Goal: Information Seeking & Learning: Understand process/instructions

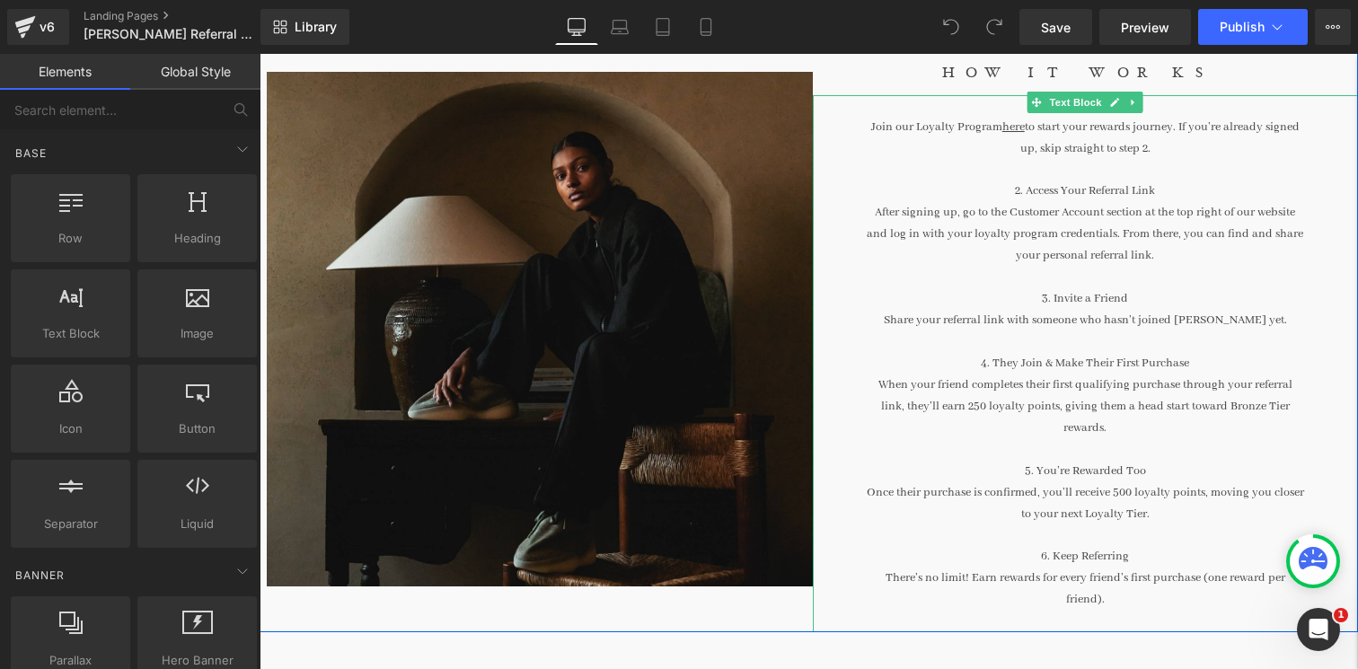
click at [1048, 493] on p "Once their purchase is confirmed, you’ll receive 500 loyalty points, moving you…" at bounding box center [1086, 503] width 438 height 43
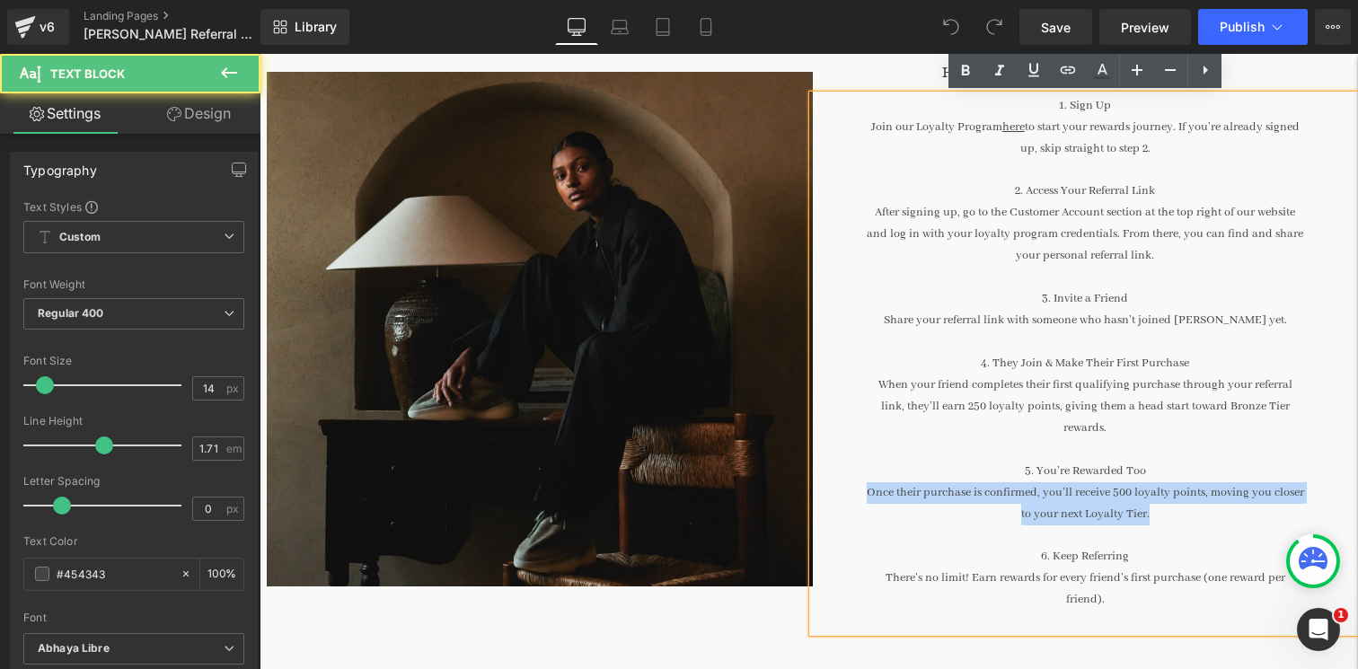
drag, startPoint x: 1154, startPoint y: 517, endPoint x: 866, endPoint y: 494, distance: 288.4
click at [867, 494] on p "Once their purchase is confirmed, you’ll receive 500 loyalty points, moving you…" at bounding box center [1086, 503] width 438 height 43
copy p "Once their purchase is confirmed, you’ll receive 500 loyalty points, moving you…"
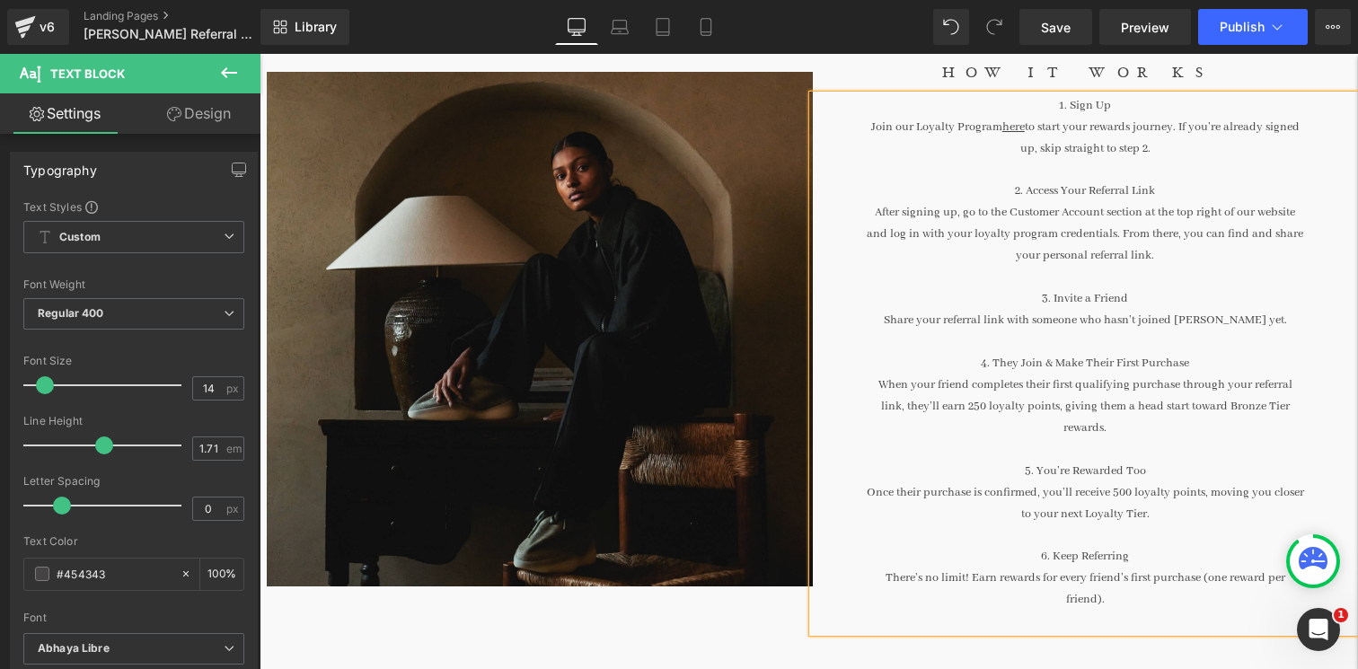
click at [984, 154] on p "Join our Loyalty Program here to start your rewards journey. If you’re already …" at bounding box center [1086, 138] width 438 height 43
click at [1074, 13] on link "Save" at bounding box center [1056, 27] width 73 height 36
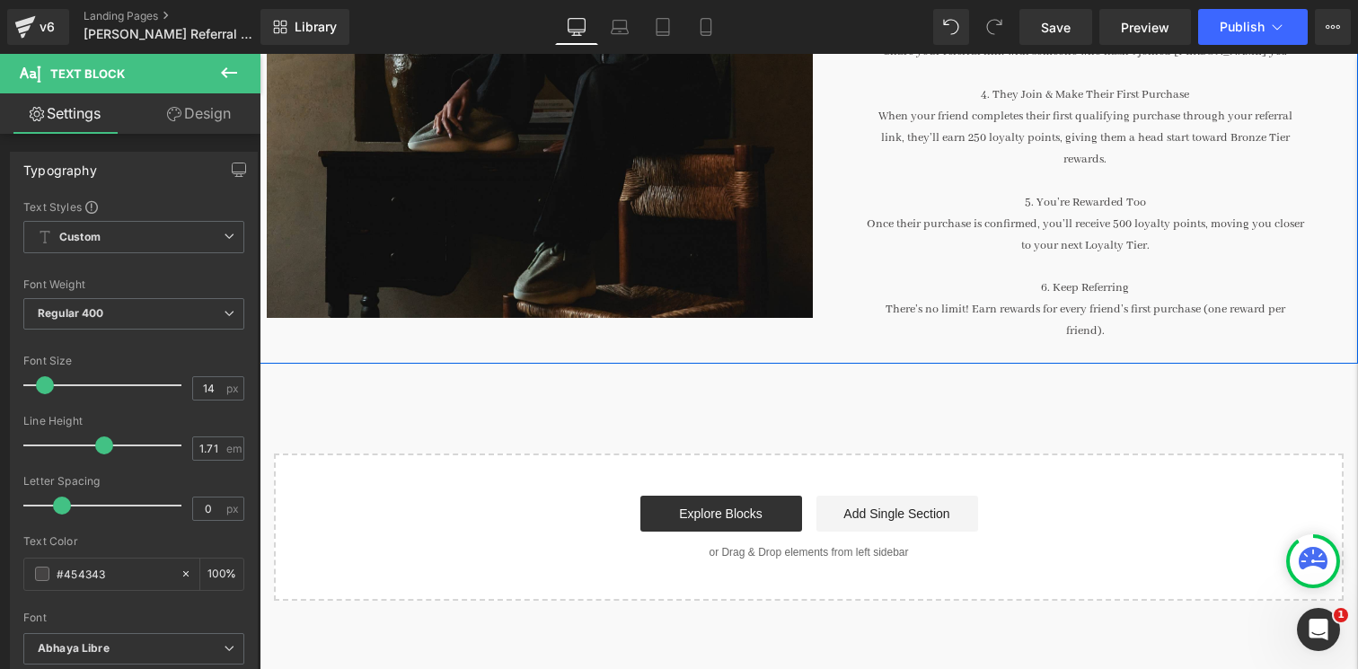
scroll to position [582, 0]
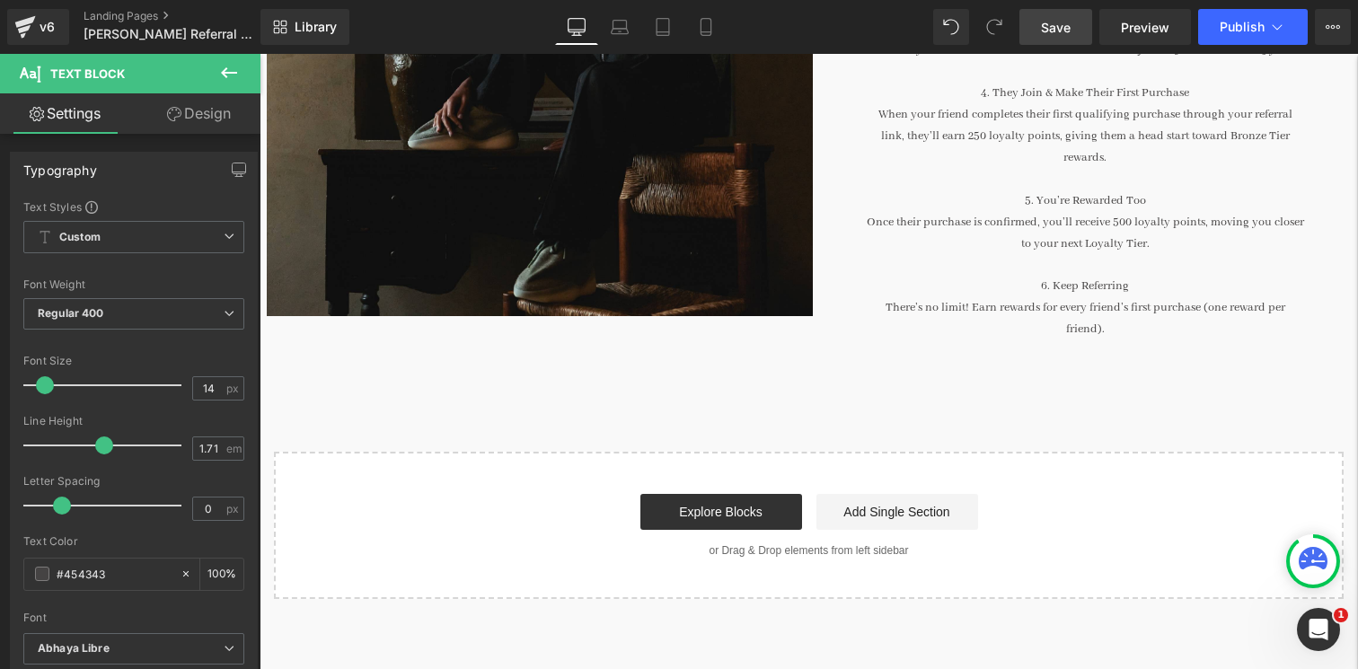
click at [1064, 19] on span "Save" at bounding box center [1056, 27] width 30 height 19
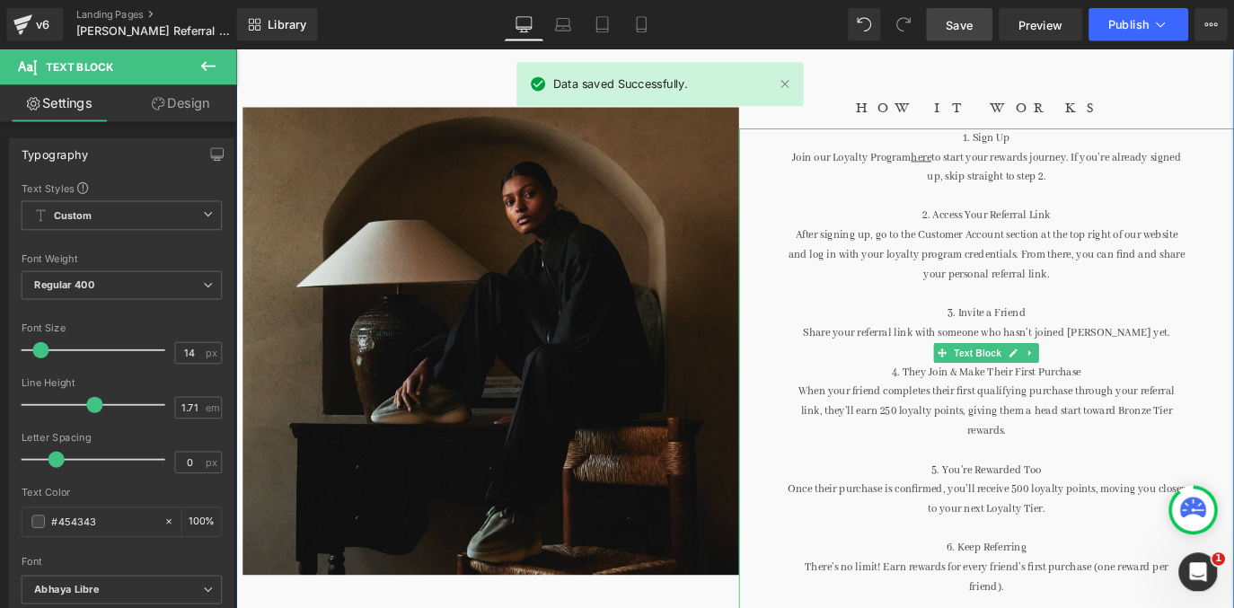
scroll to position [31, 0]
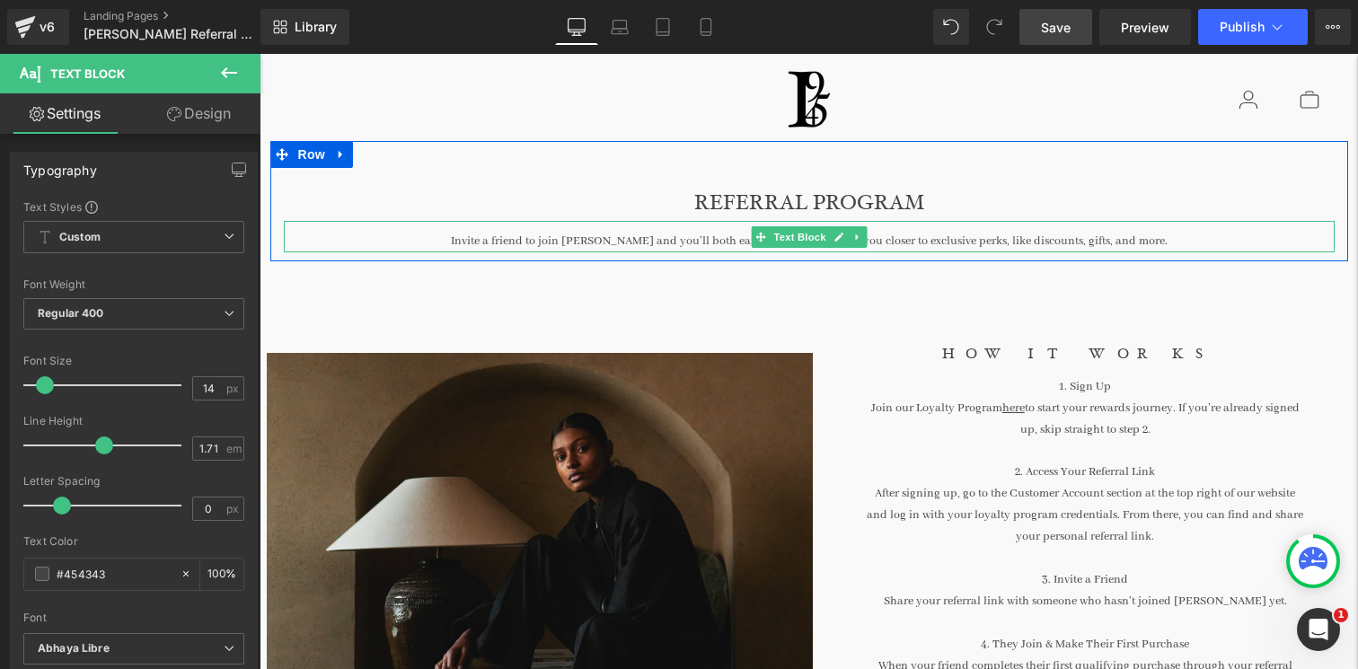
click at [1082, 234] on div "Invite a friend to join [PERSON_NAME] and you’ll both earn rewards that bring y…" at bounding box center [809, 236] width 1051 height 31
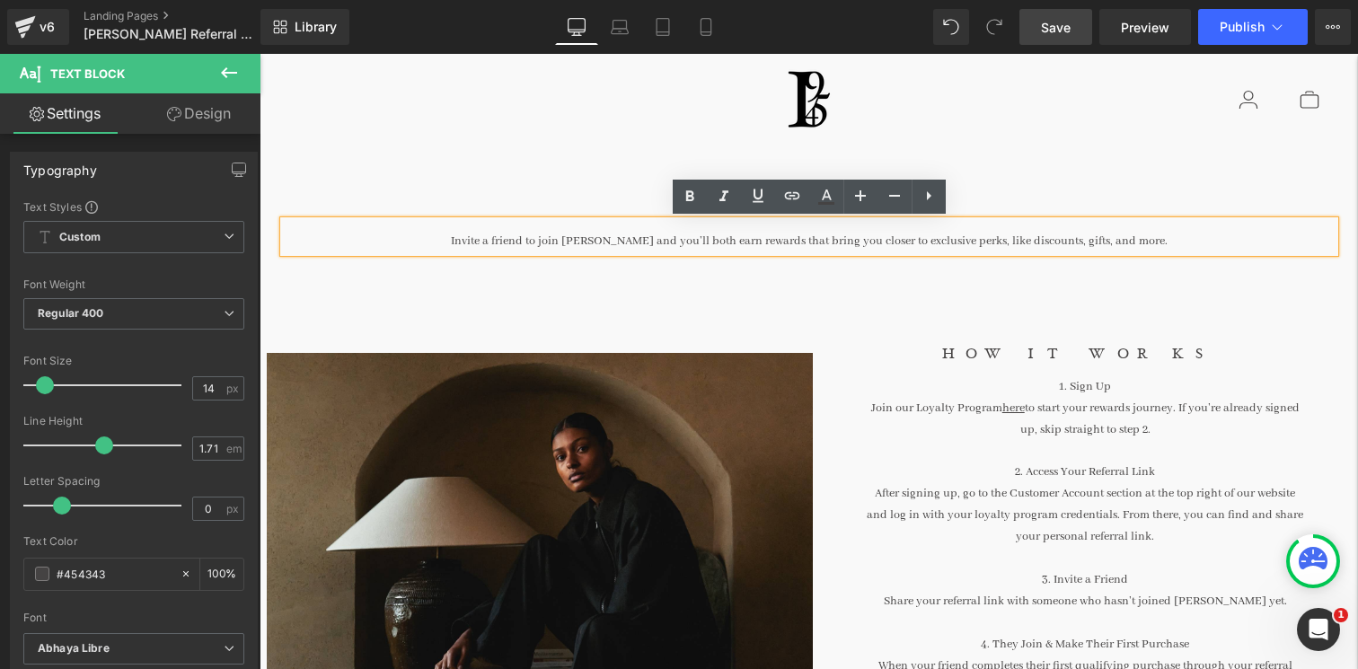
drag, startPoint x: 1178, startPoint y: 248, endPoint x: 447, endPoint y: 226, distance: 731.6
click at [446, 226] on div "Invite a friend to join [PERSON_NAME] and you’ll both earn rewards that bring y…" at bounding box center [809, 236] width 1051 height 31
copy div "Invite a friend to join [PERSON_NAME] and you’ll both earn rewards that bring y…"
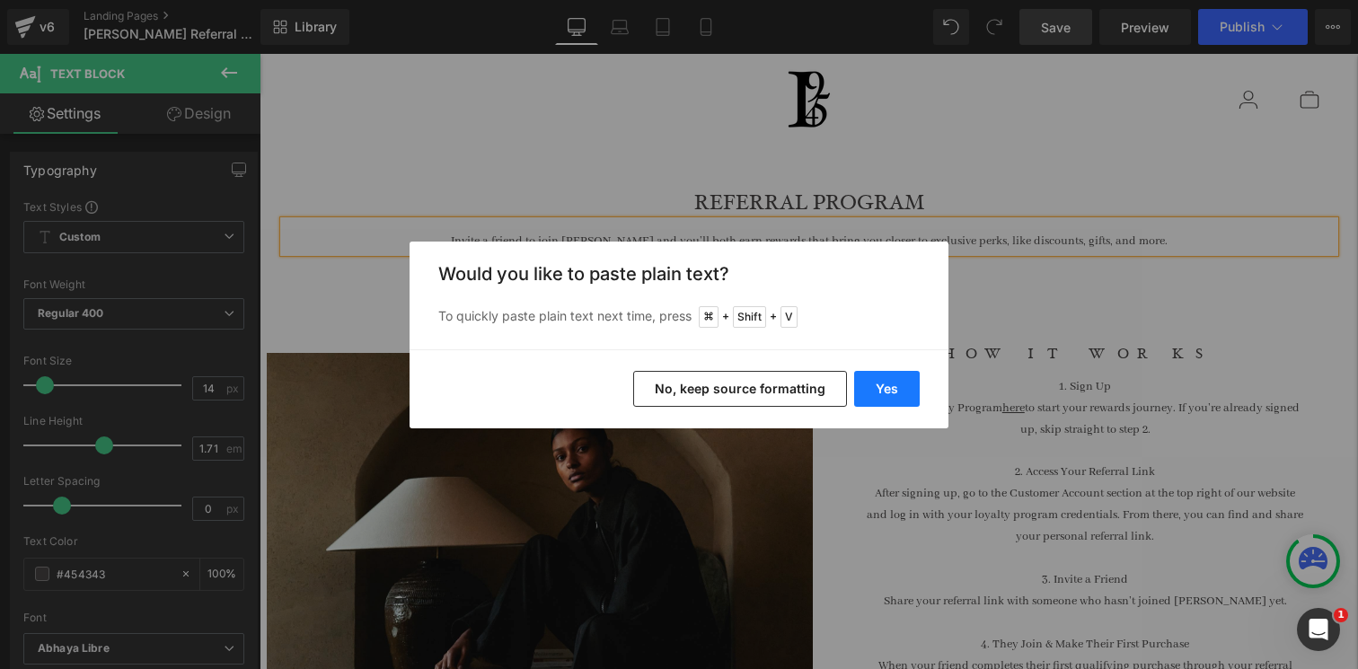
click at [883, 372] on button "Yes" at bounding box center [887, 389] width 66 height 36
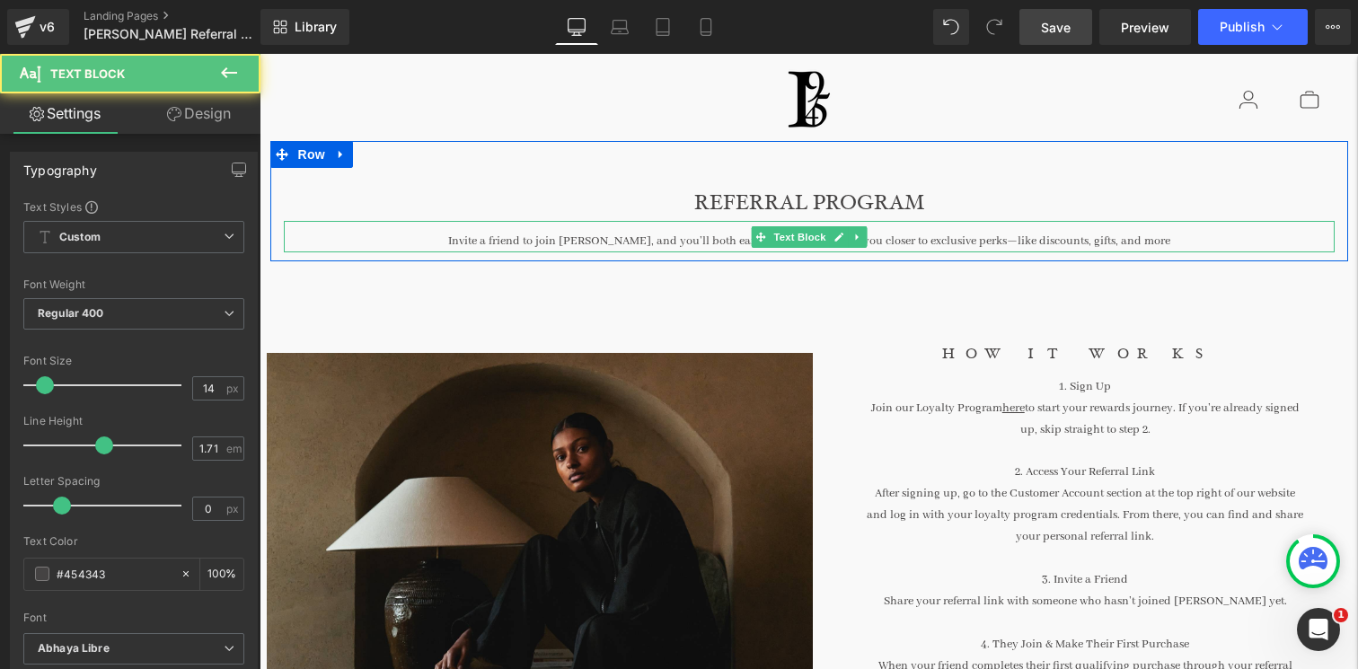
click at [1004, 244] on div "Invite a friend to join [PERSON_NAME], and you’ll both earn rewards that bring …" at bounding box center [809, 236] width 1051 height 31
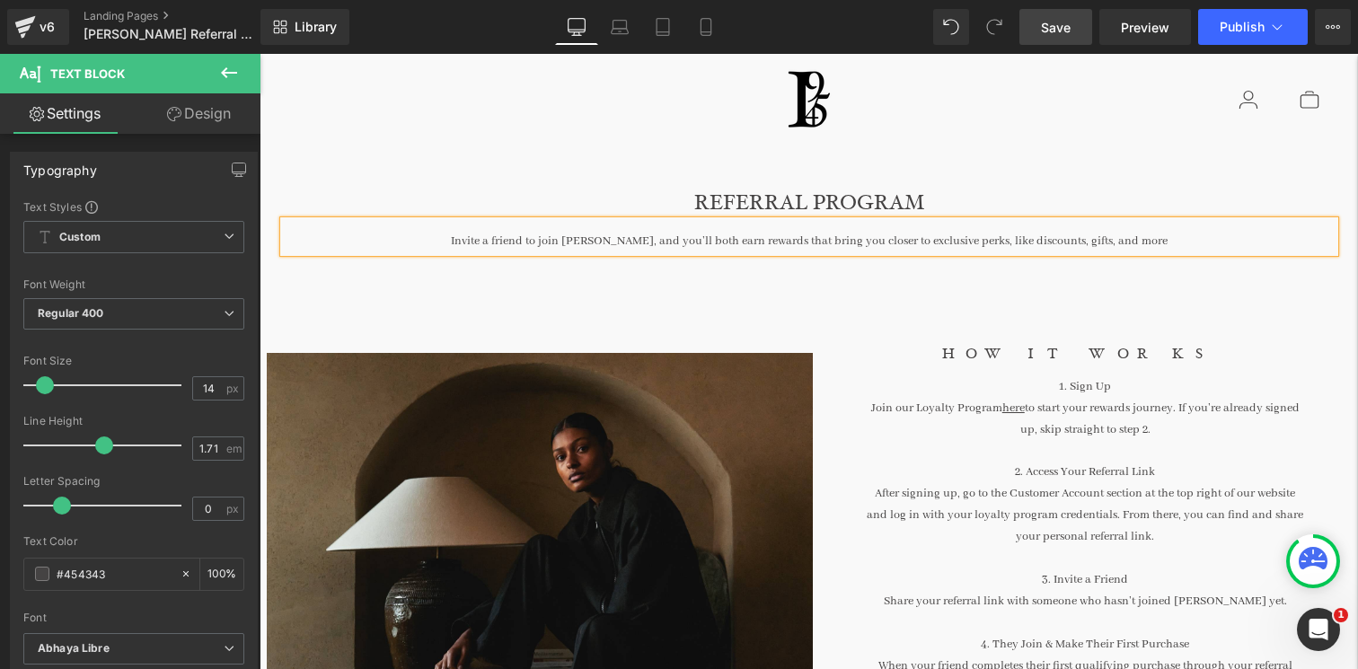
click at [1057, 37] on link "Save" at bounding box center [1056, 27] width 73 height 36
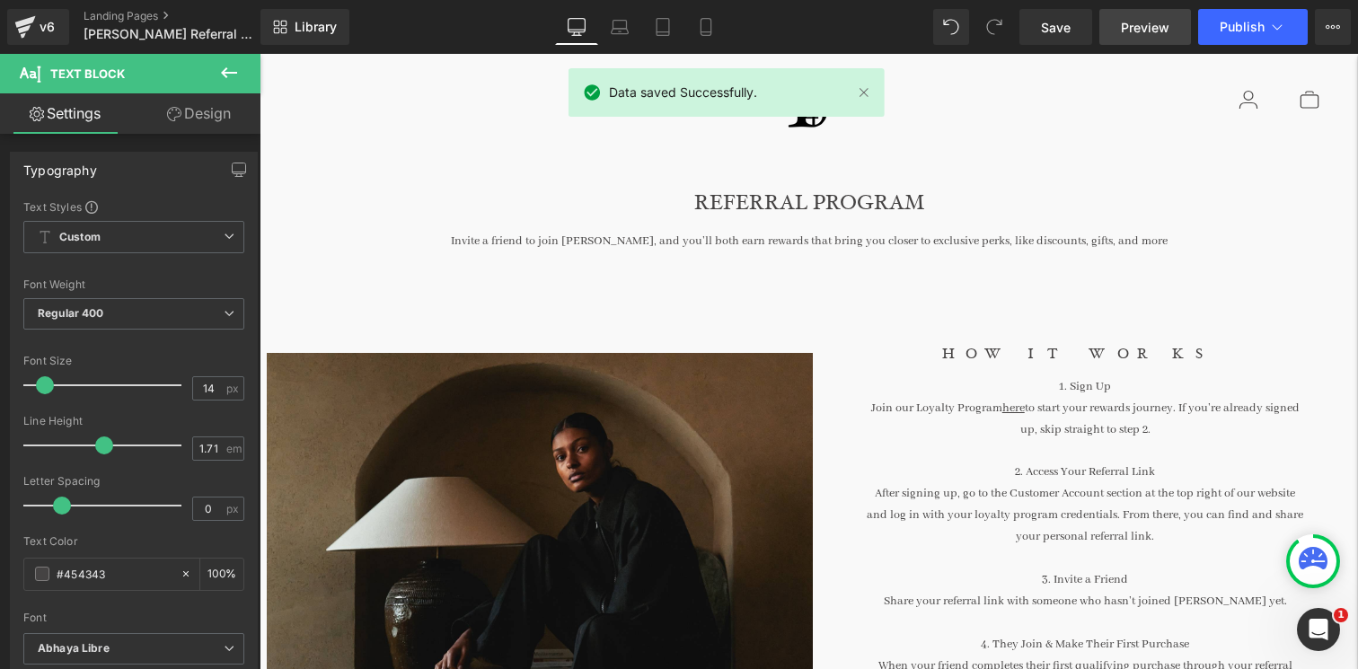
click at [1140, 24] on span "Preview" at bounding box center [1145, 27] width 49 height 19
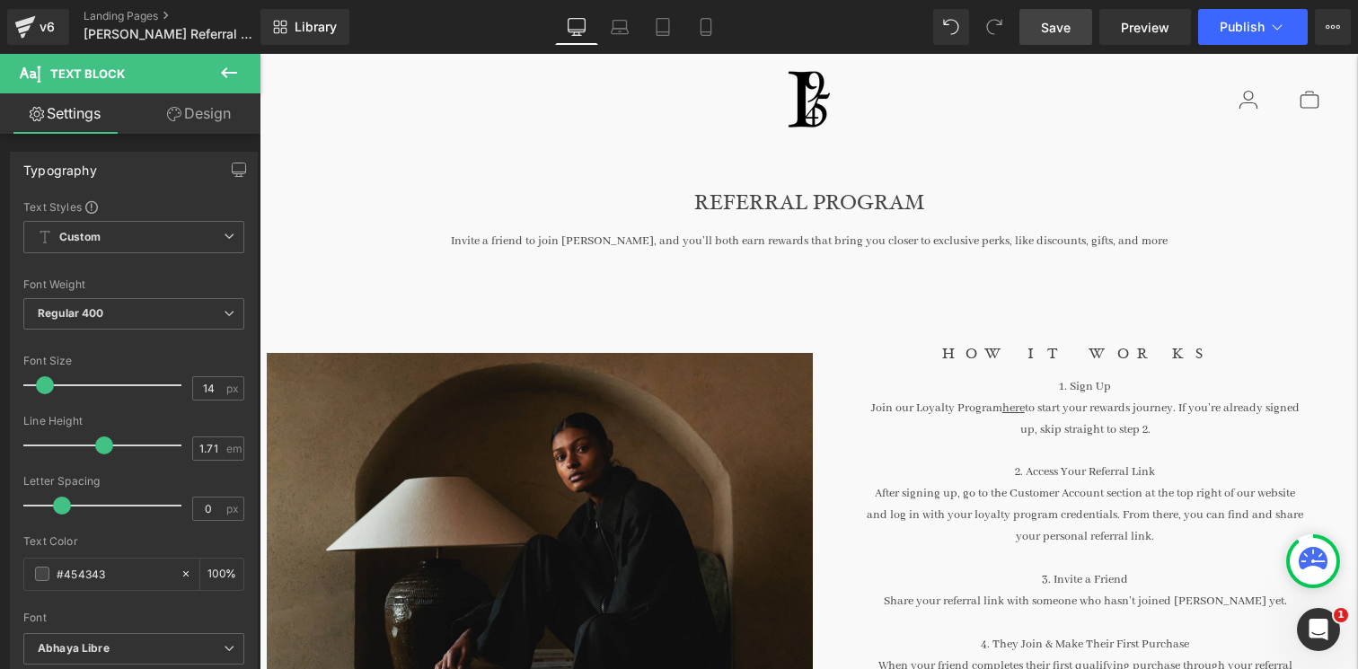
click at [1069, 31] on span "Save" at bounding box center [1056, 27] width 30 height 19
click at [1144, 18] on span "Preview" at bounding box center [1145, 27] width 49 height 19
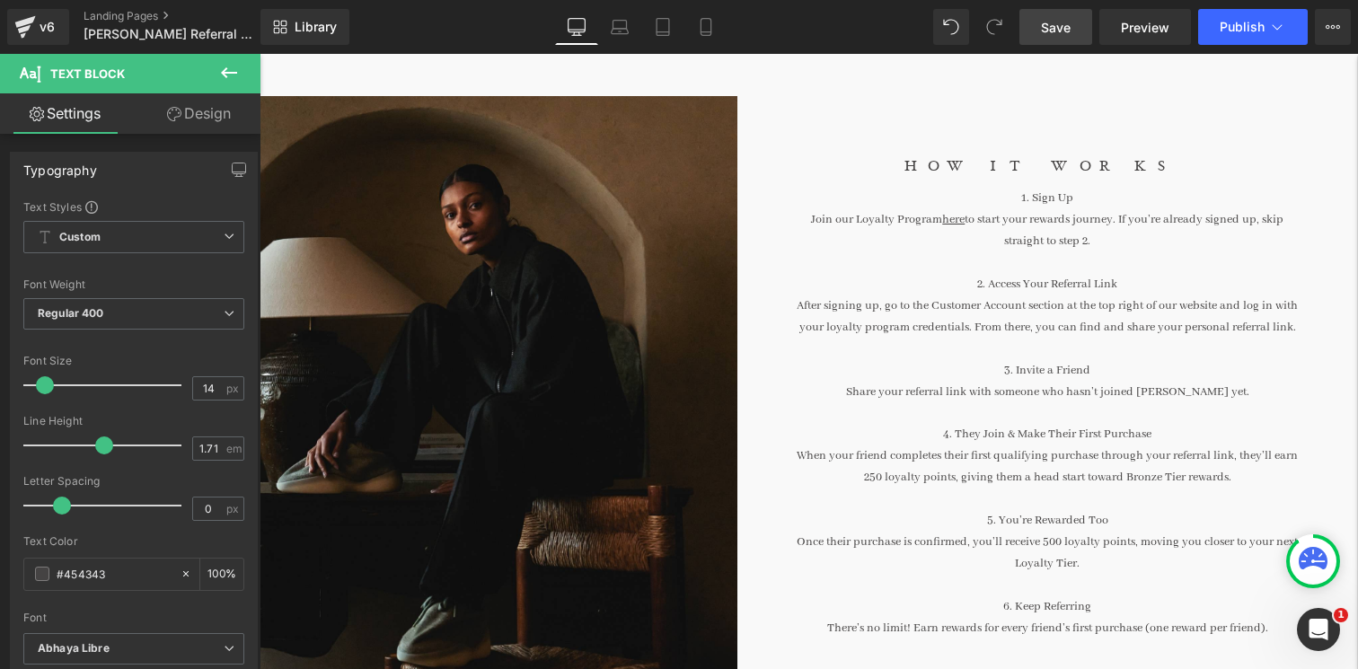
scroll to position [242, 0]
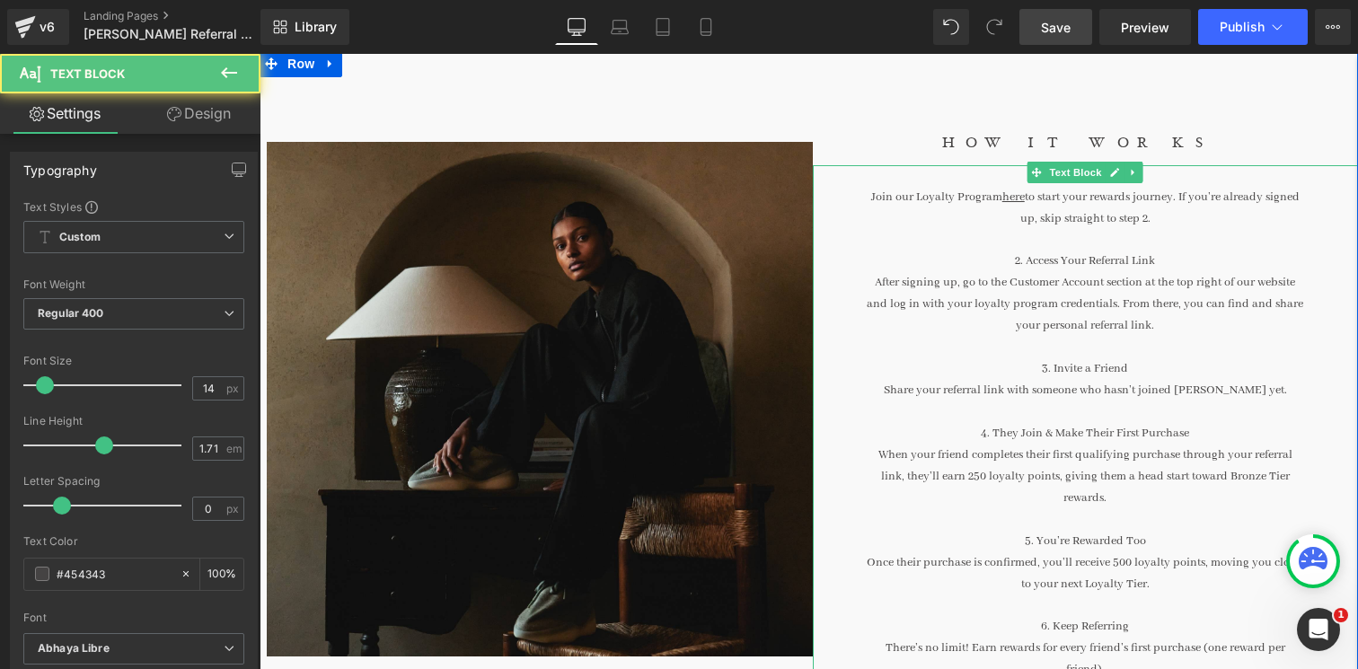
click at [923, 391] on p "Share your referral link with someone who hasn’t joined [PERSON_NAME] yet." at bounding box center [1086, 391] width 438 height 22
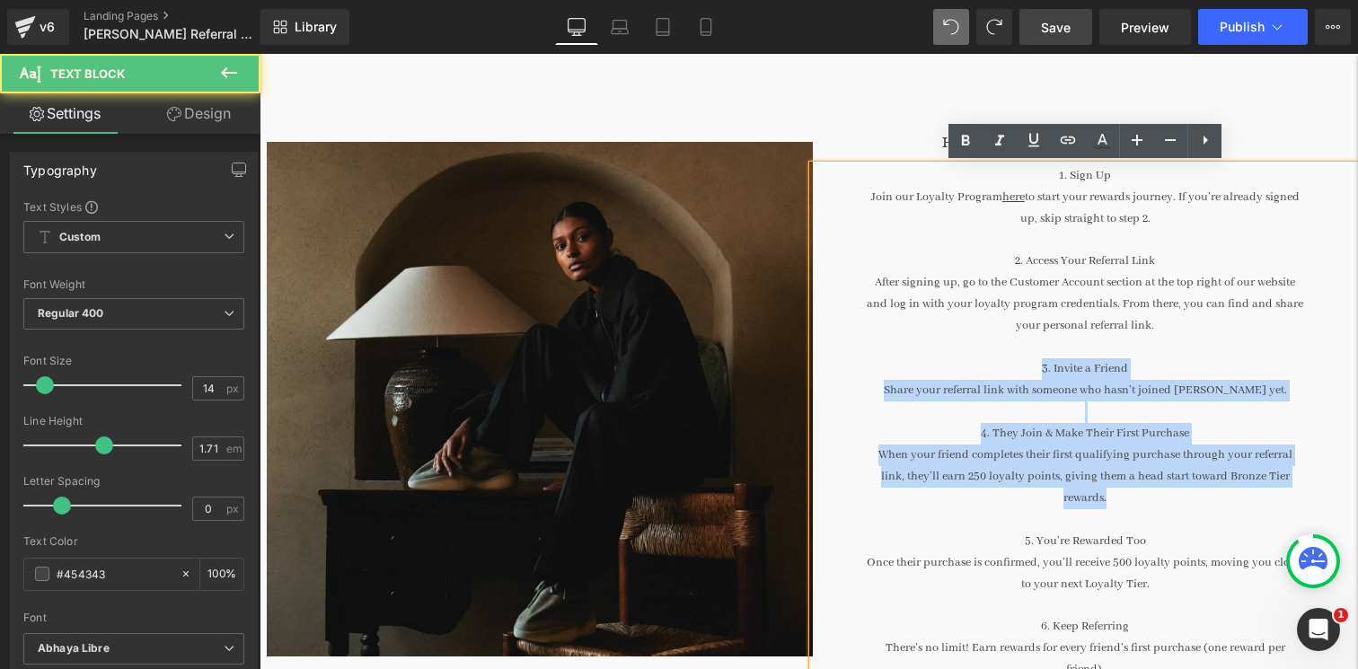
drag, startPoint x: 1040, startPoint y: 370, endPoint x: 1136, endPoint y: 501, distance: 162.1
click at [1136, 503] on div "1. Sign Up Join our Loyalty Program here to start your rewards journey. If you’…" at bounding box center [1086, 433] width 546 height 537
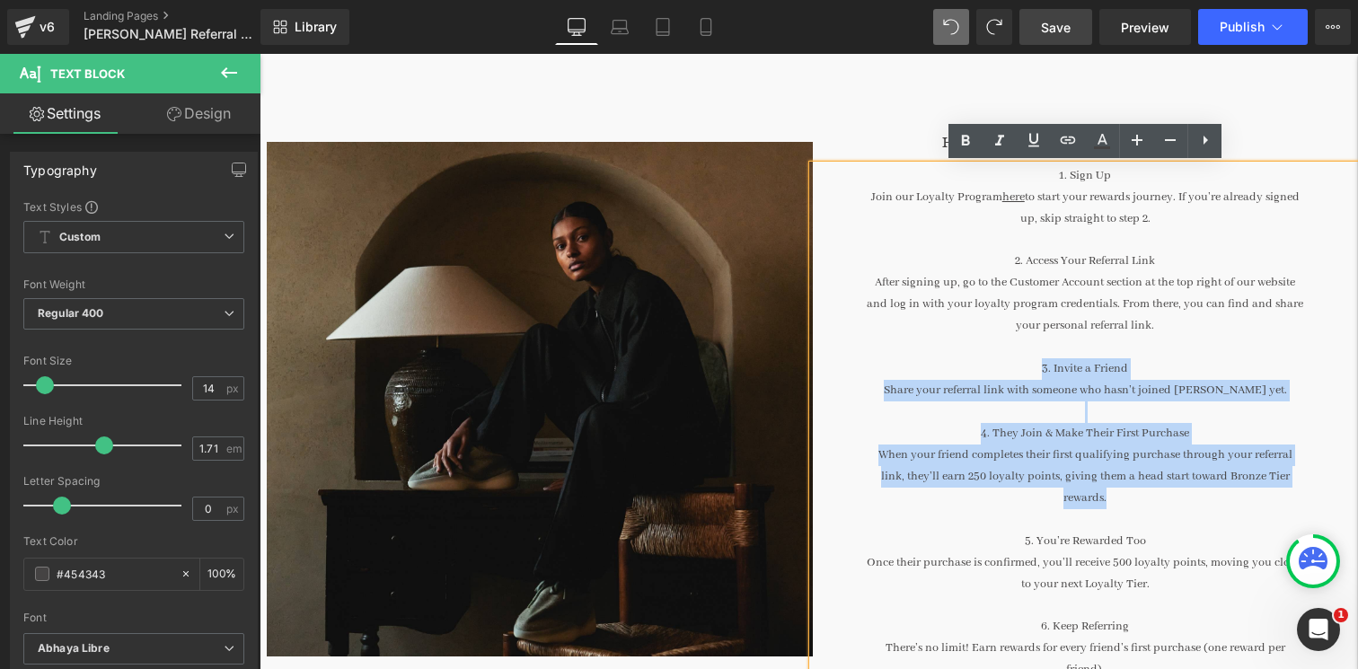
copy div "3. Invite a Friend Share your referral link with someone who hasn’t joined [PER…"
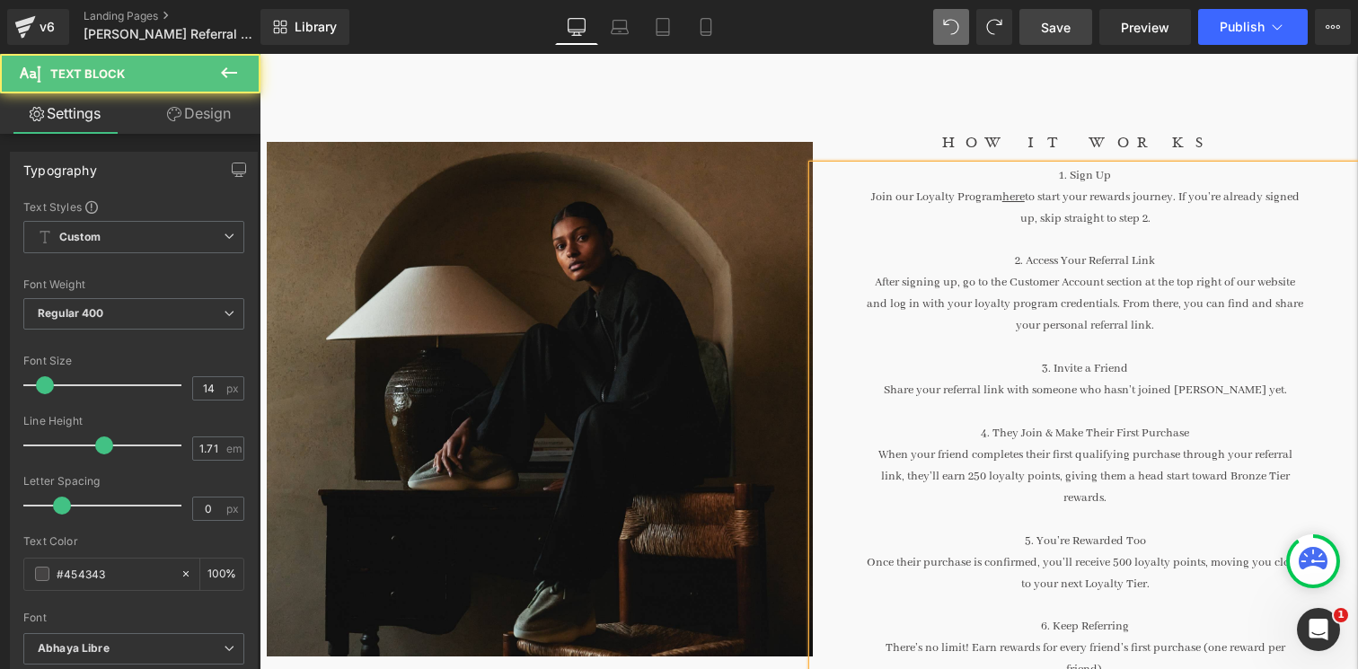
click at [1083, 172] on p "1. Sign Up" at bounding box center [1086, 176] width 438 height 22
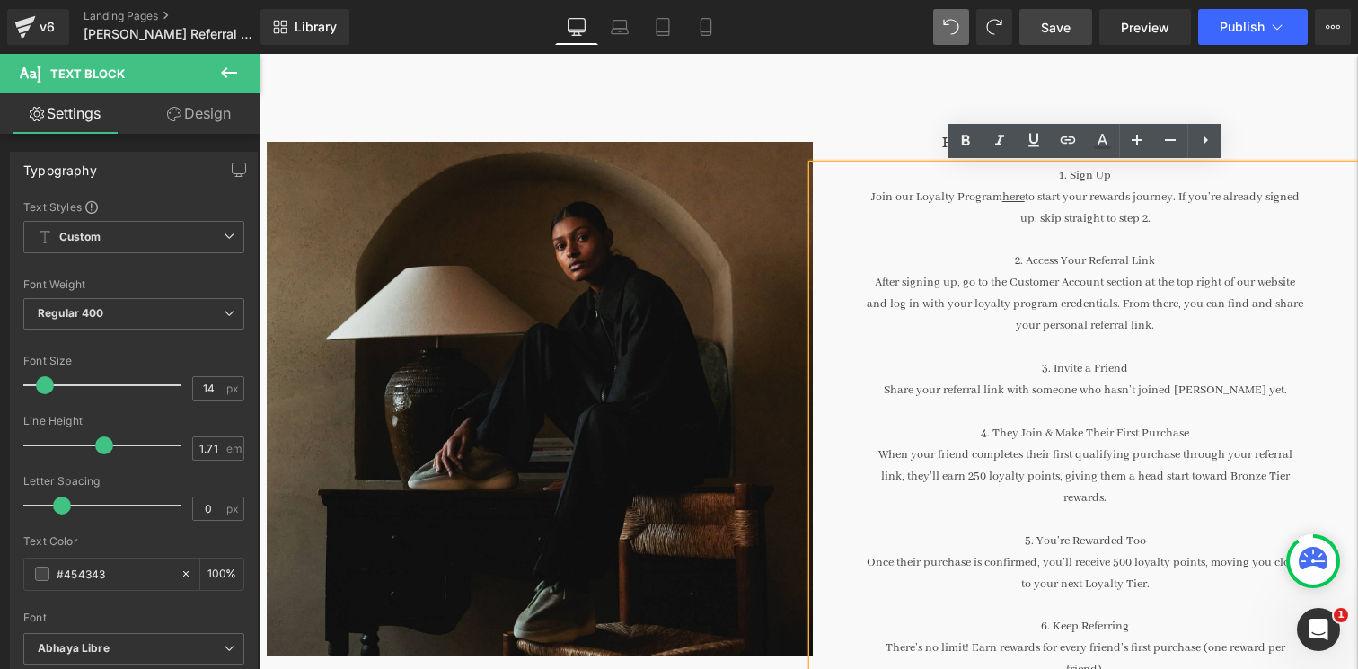
click at [899, 390] on p "Share your referral link with someone who hasn’t joined [PERSON_NAME] yet." at bounding box center [1086, 391] width 438 height 22
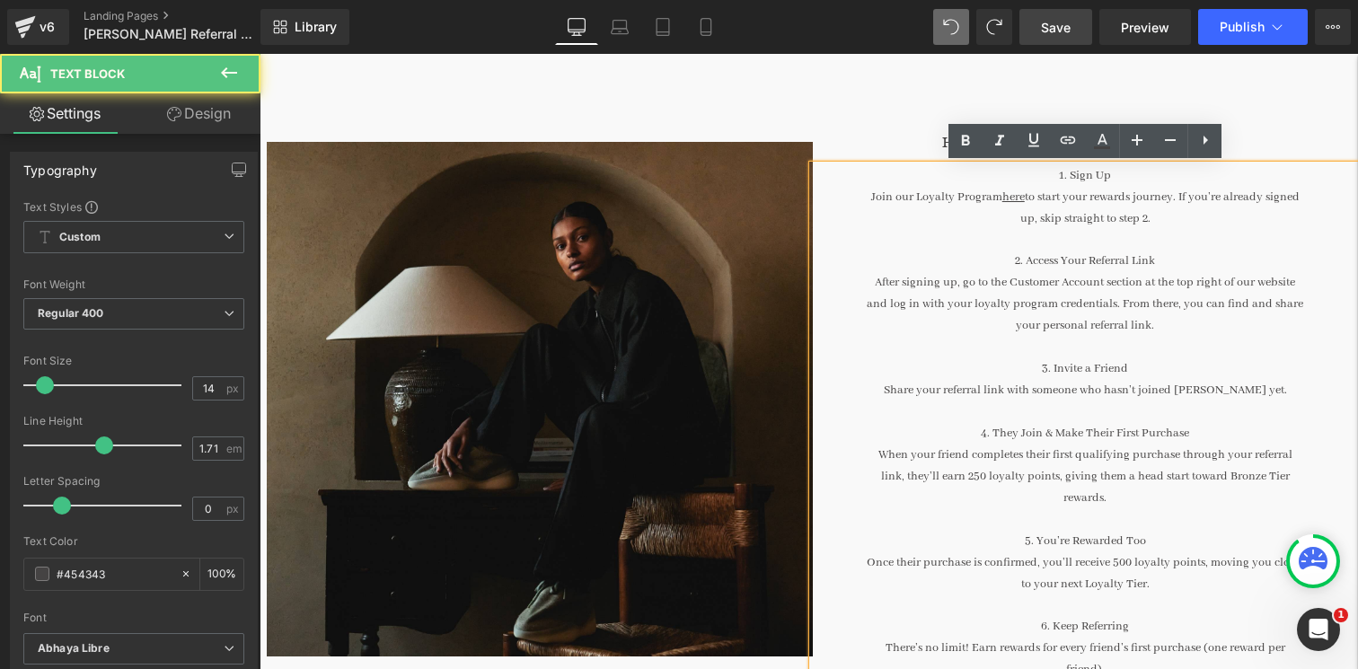
click at [920, 390] on p "Share your referral link with someone who hasn’t joined [PERSON_NAME] yet." at bounding box center [1086, 391] width 438 height 22
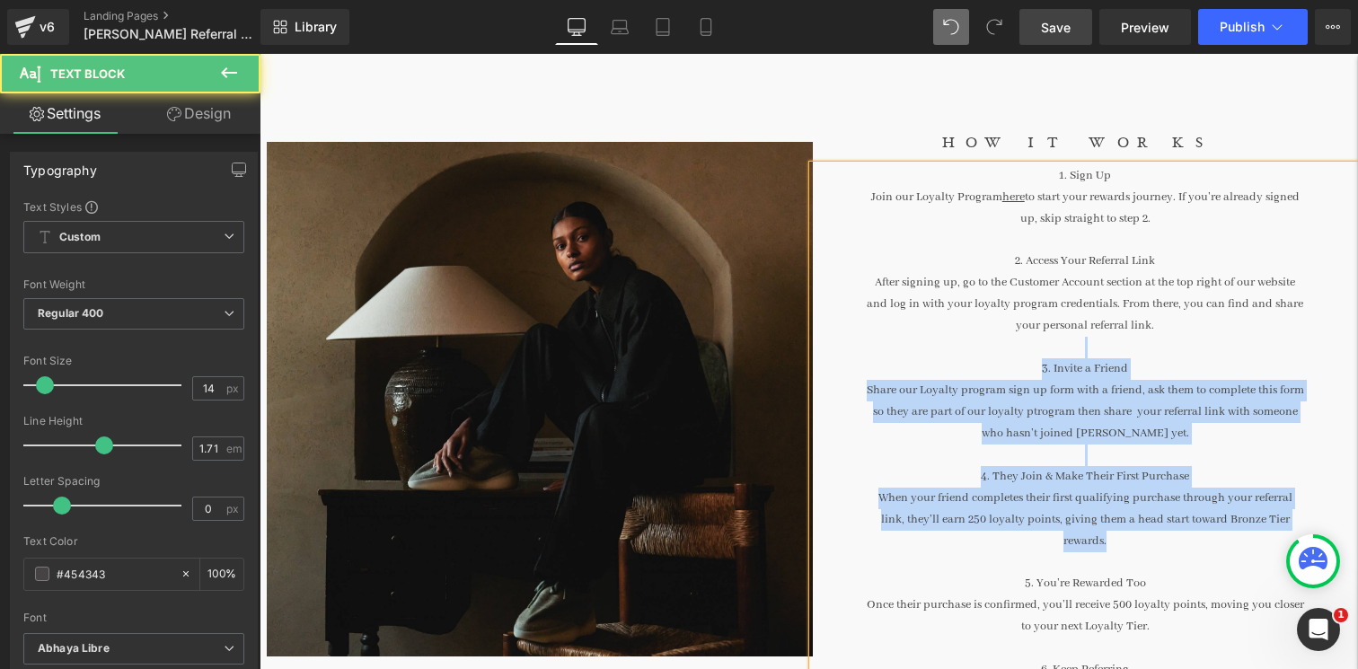
copy div "3. Invite a Friend Share our Loyalty program sign up form with a friend, ask th…"
drag, startPoint x: 1114, startPoint y: 547, endPoint x: 1035, endPoint y: 348, distance: 214.5
click at [1035, 348] on div "1. Sign Up Join our Loyalty Program here to start your rewards journey. If you’…" at bounding box center [1086, 455] width 546 height 580
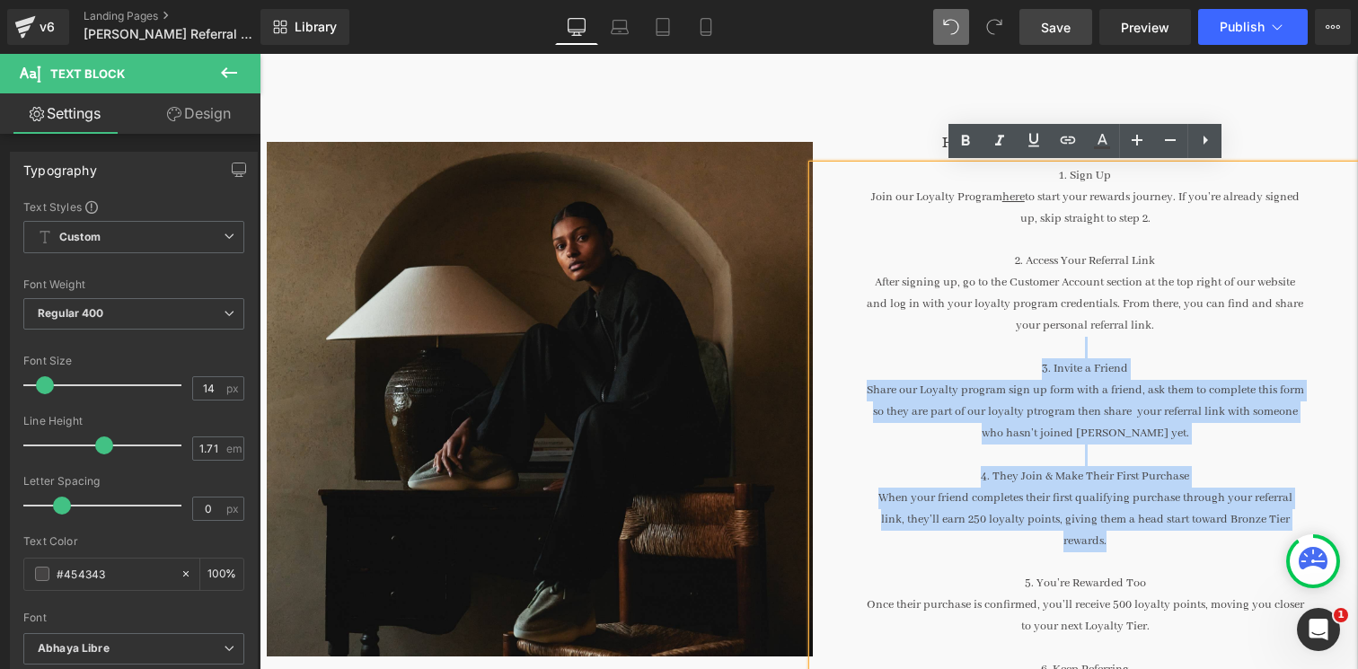
click at [1045, 386] on p "Share our Loyalty program sign up form with a friend, ask them to complete this…" at bounding box center [1086, 412] width 438 height 65
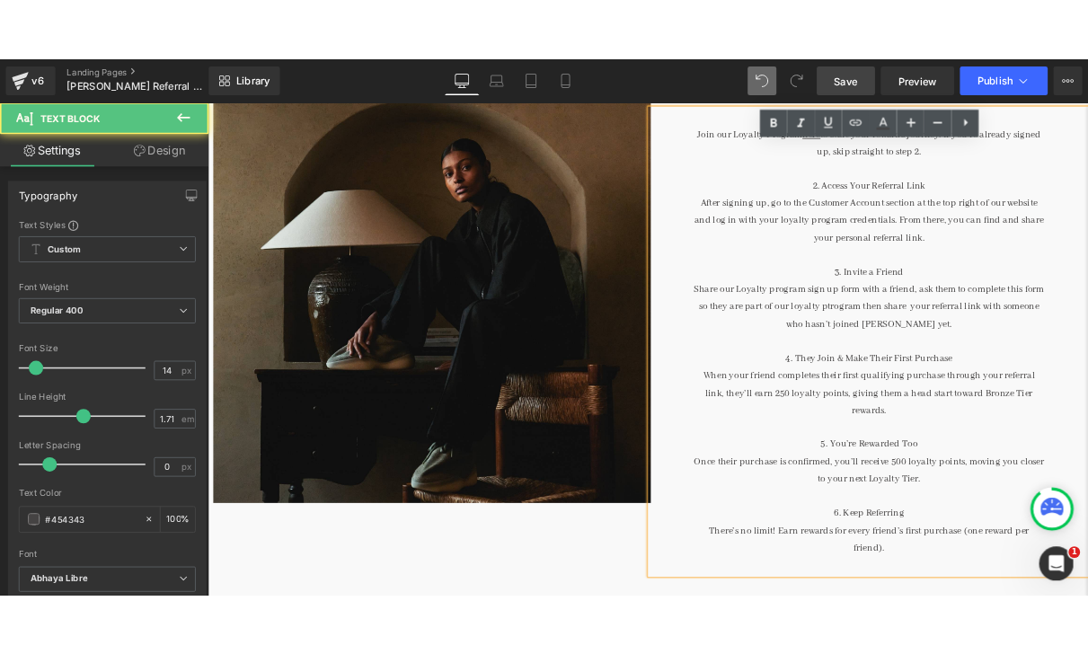
scroll to position [347, 0]
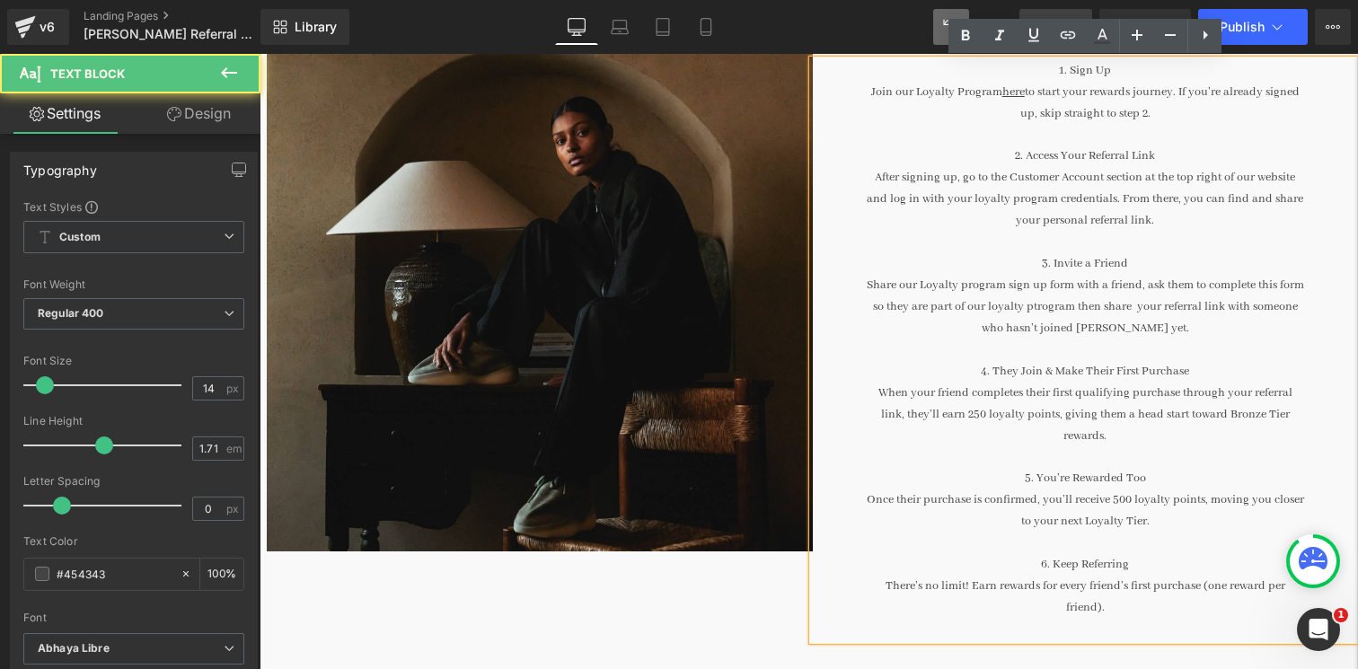
click at [1103, 217] on p "After signing up, go to the Customer Account section at the top right of our we…" at bounding box center [1086, 199] width 438 height 65
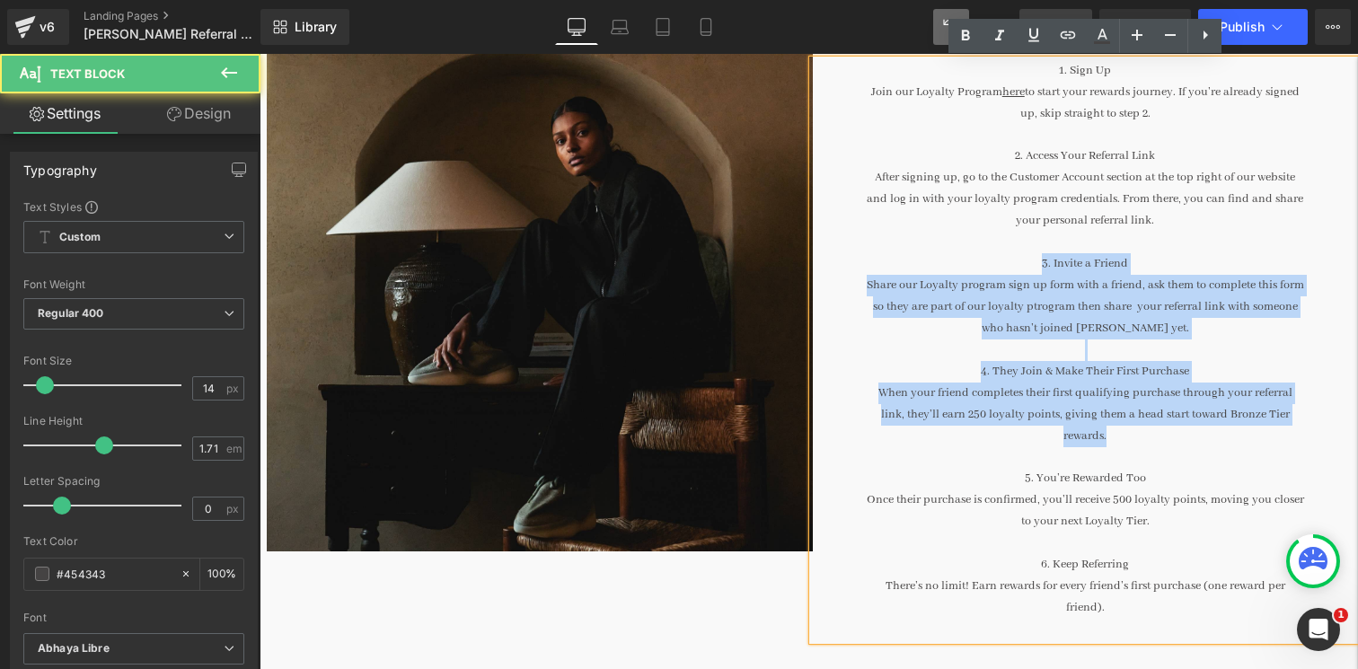
drag, startPoint x: 1039, startPoint y: 262, endPoint x: 1117, endPoint y: 429, distance: 184.5
click at [1117, 429] on div "1. Sign Up Join our Loyalty Program here to start your rewards journey. If you’…" at bounding box center [1086, 350] width 546 height 580
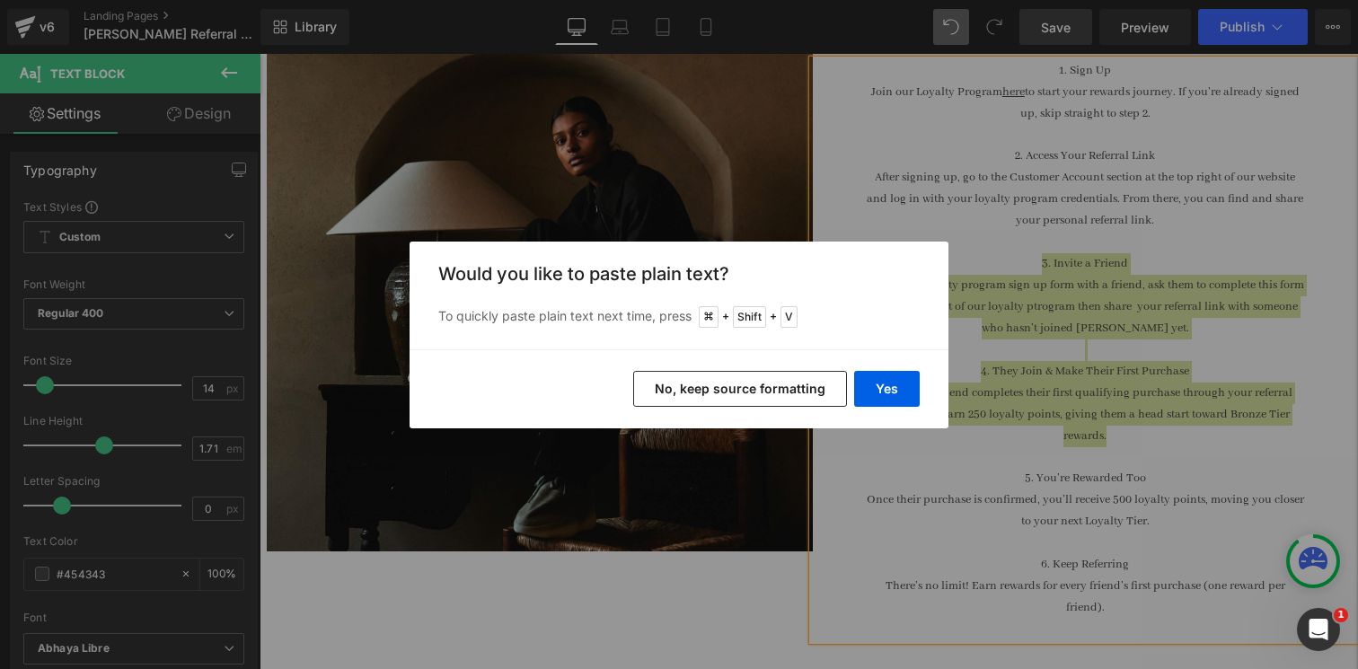
click at [811, 394] on button "No, keep source formatting" at bounding box center [740, 389] width 214 height 36
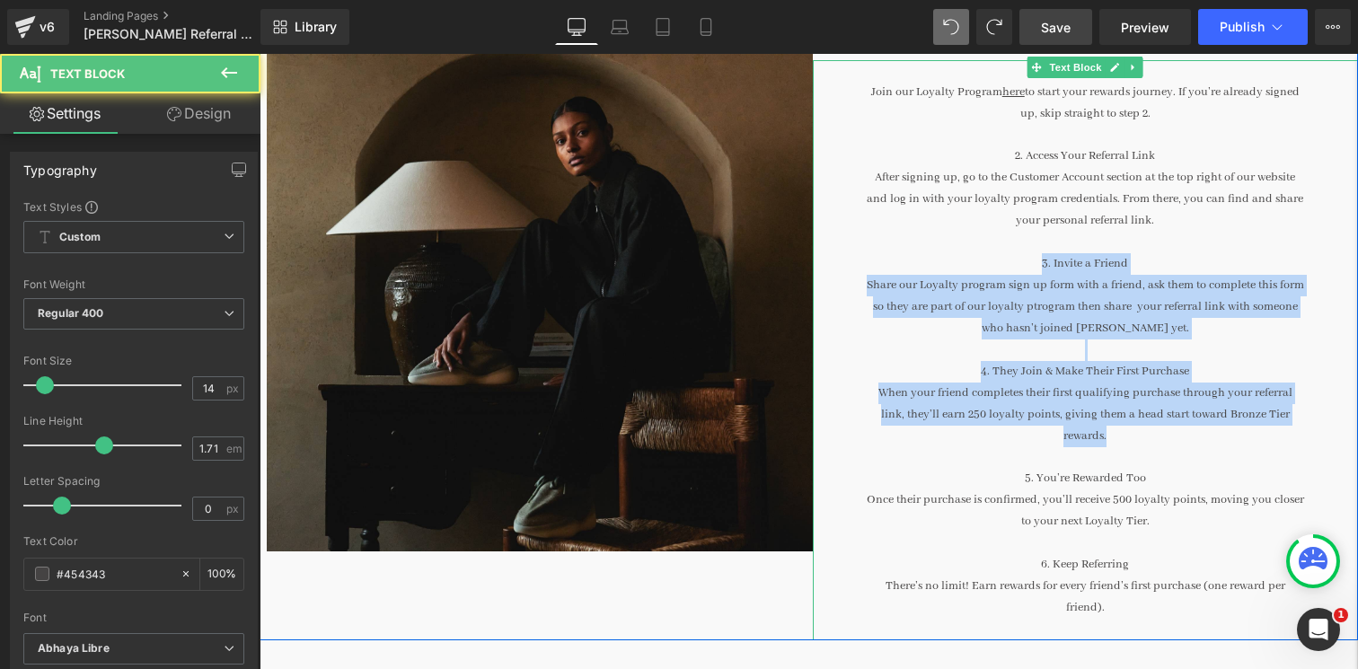
drag, startPoint x: 1132, startPoint y: 431, endPoint x: 1036, endPoint y: 270, distance: 188.1
click at [1036, 270] on div "1. Sign Up Join our Loyalty Program here to start your rewards journey. If you’…" at bounding box center [1086, 350] width 546 height 580
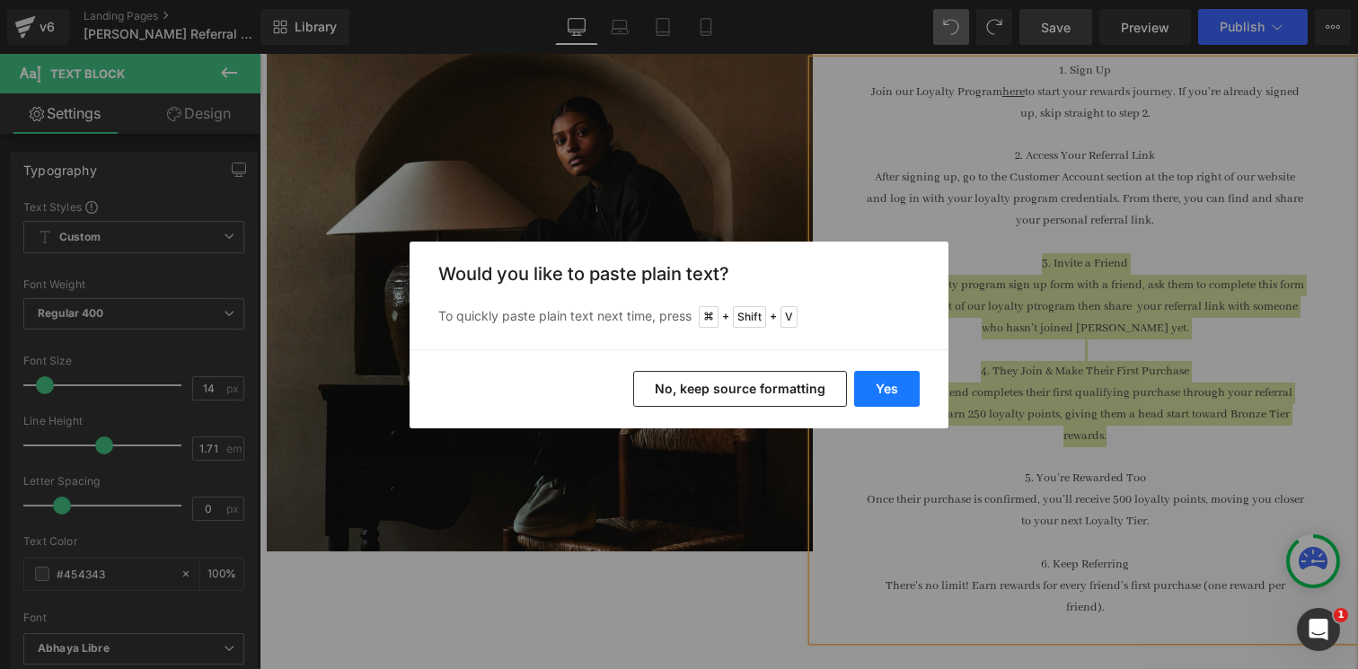
click at [907, 391] on button "Yes" at bounding box center [887, 389] width 66 height 36
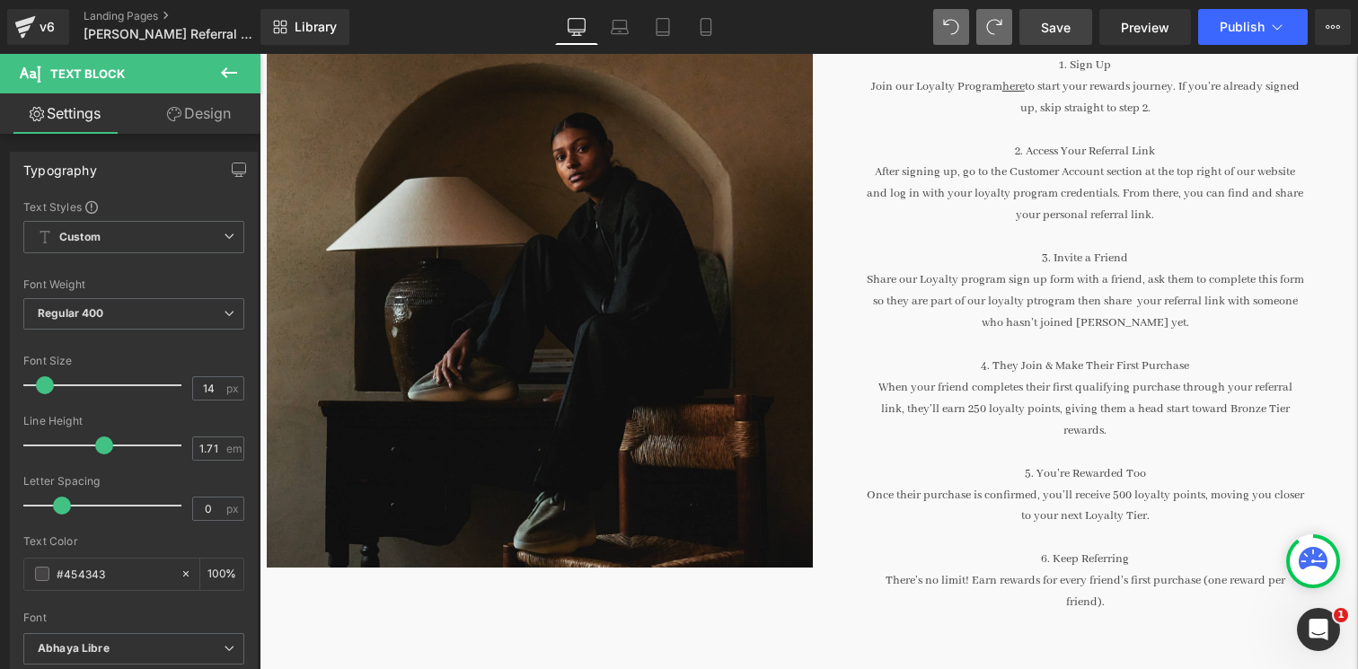
scroll to position [353, 0]
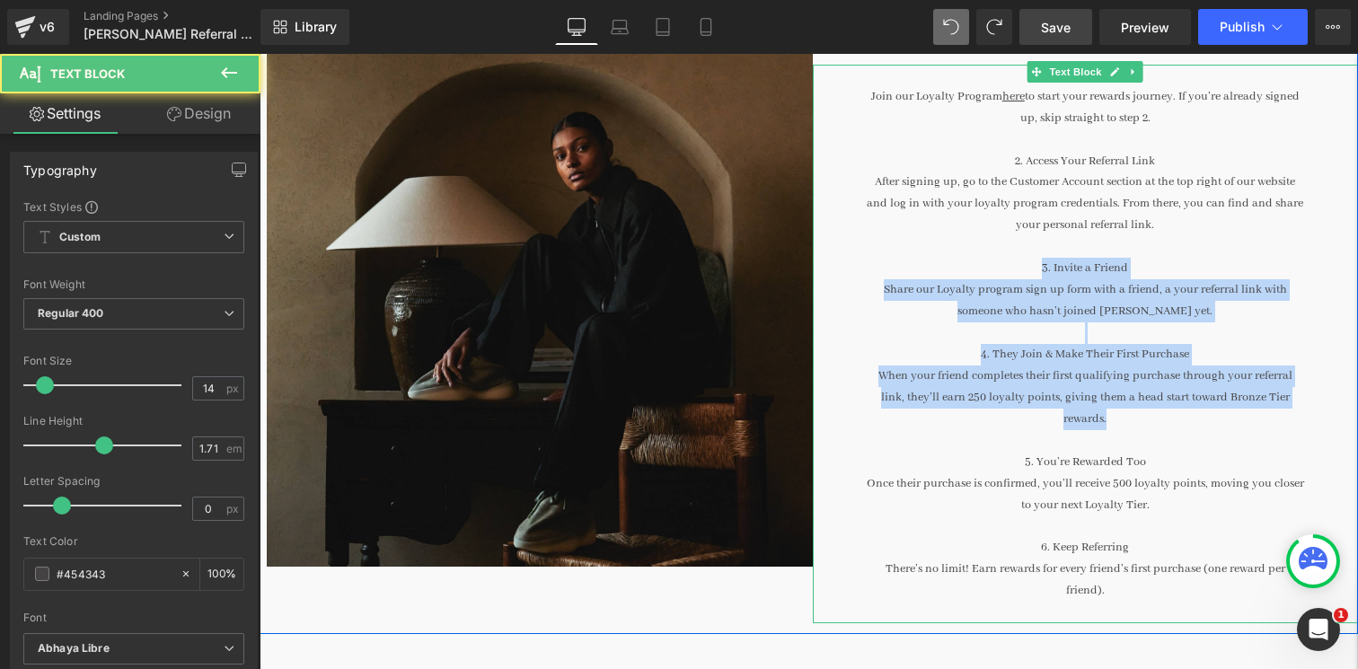
drag, startPoint x: 1036, startPoint y: 266, endPoint x: 1118, endPoint y: 417, distance: 171.7
click at [1118, 417] on div "1. Sign Up Join our Loyalty Program here to start your rewards journey. If you’…" at bounding box center [1086, 344] width 546 height 559
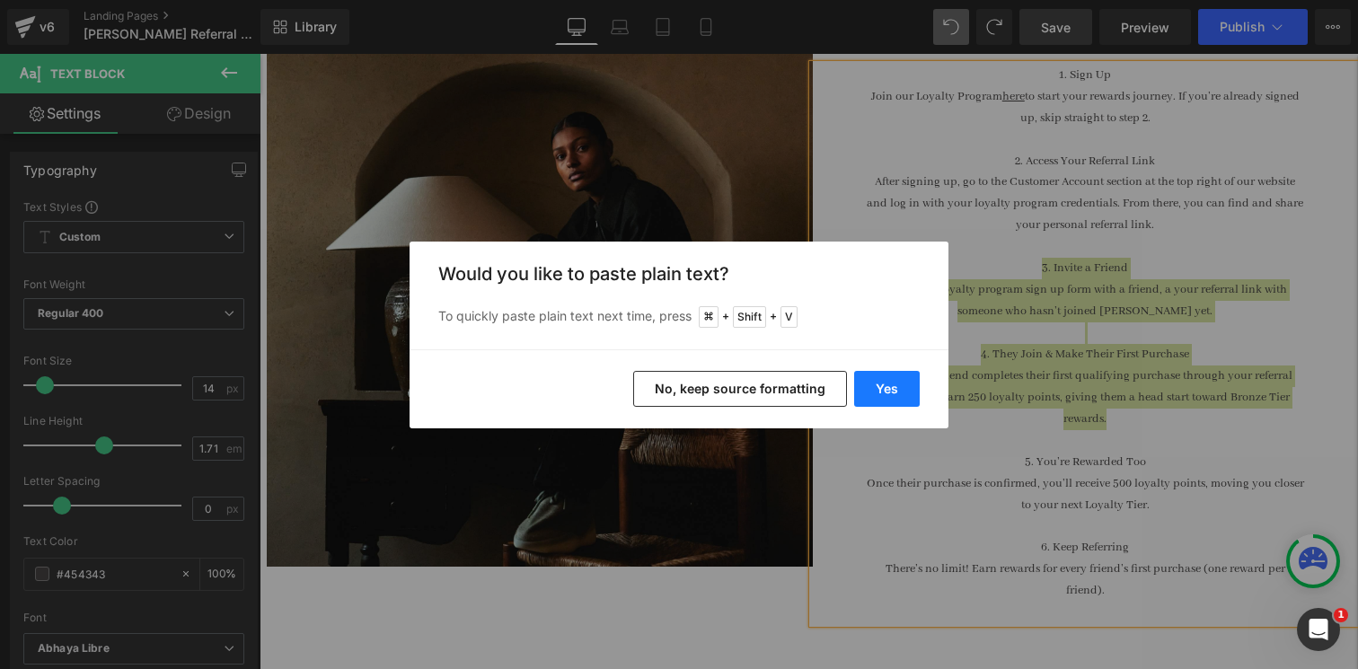
click at [881, 380] on button "Yes" at bounding box center [887, 389] width 66 height 36
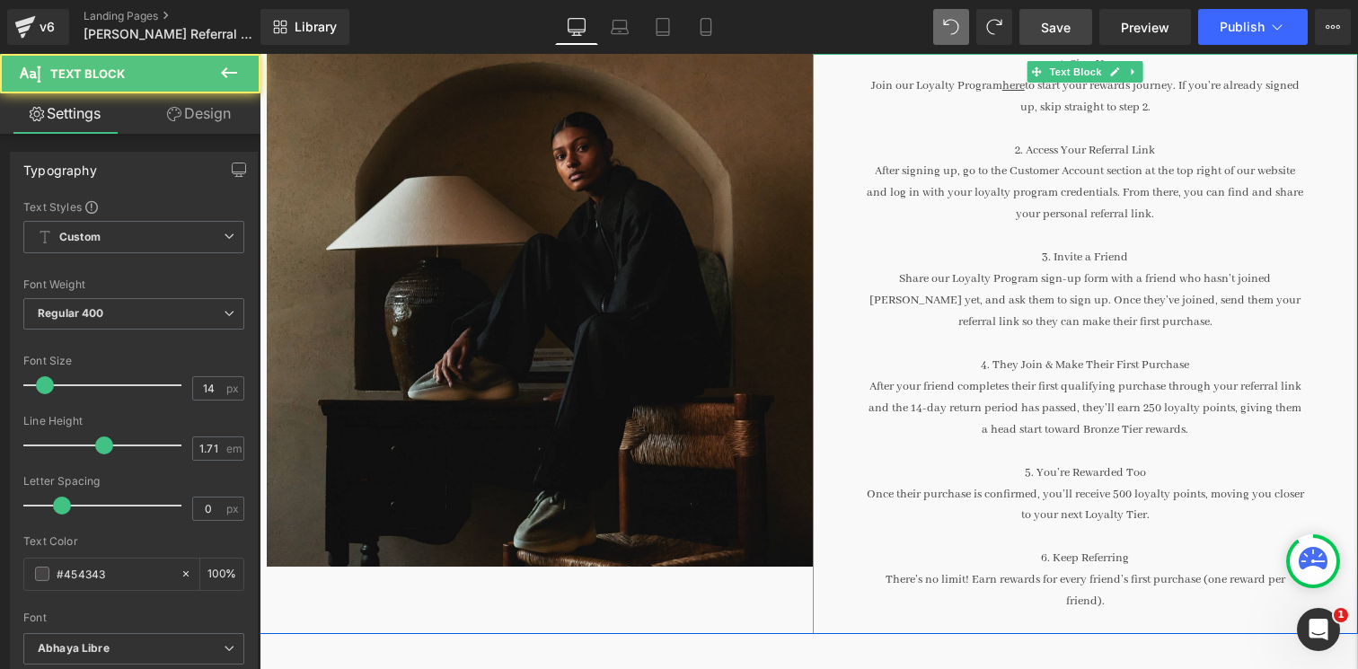
drag, startPoint x: 1137, startPoint y: 404, endPoint x: 1212, endPoint y: 404, distance: 75.5
click at [1212, 404] on p "After your friend completes their first qualifying purchase through your referr…" at bounding box center [1086, 408] width 438 height 65
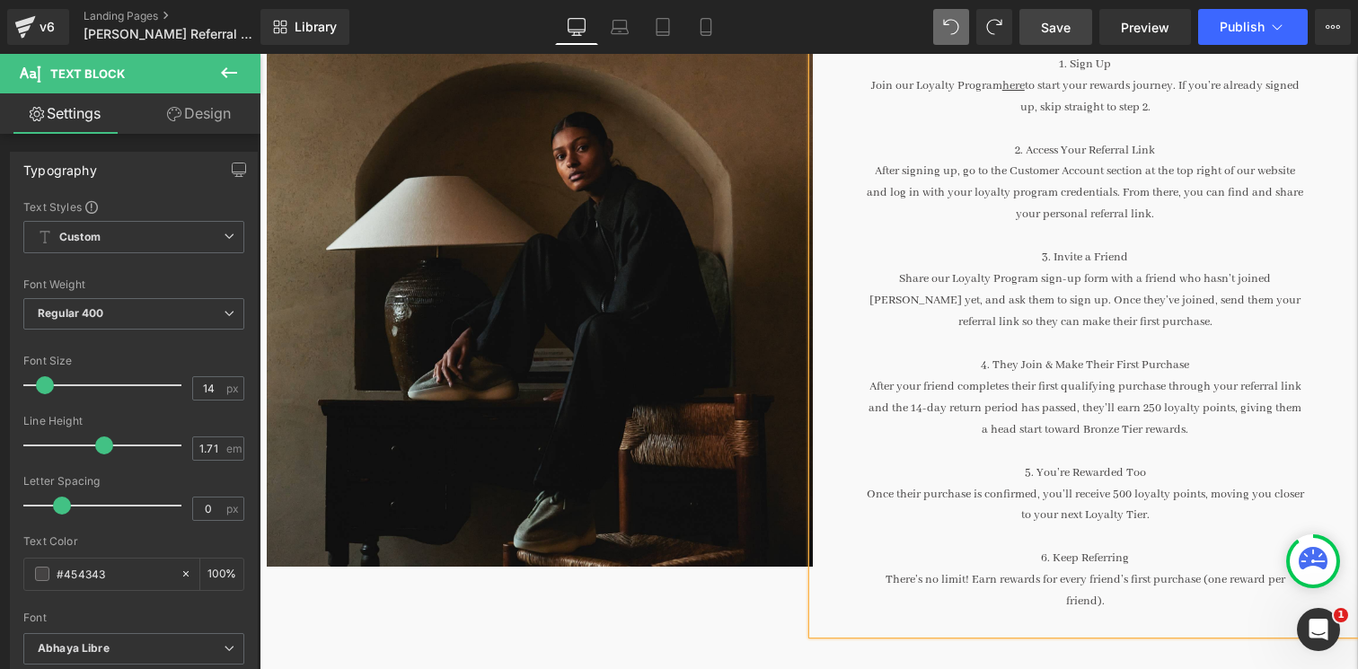
click at [740, 606] on div "Image" at bounding box center [540, 309] width 546 height 650
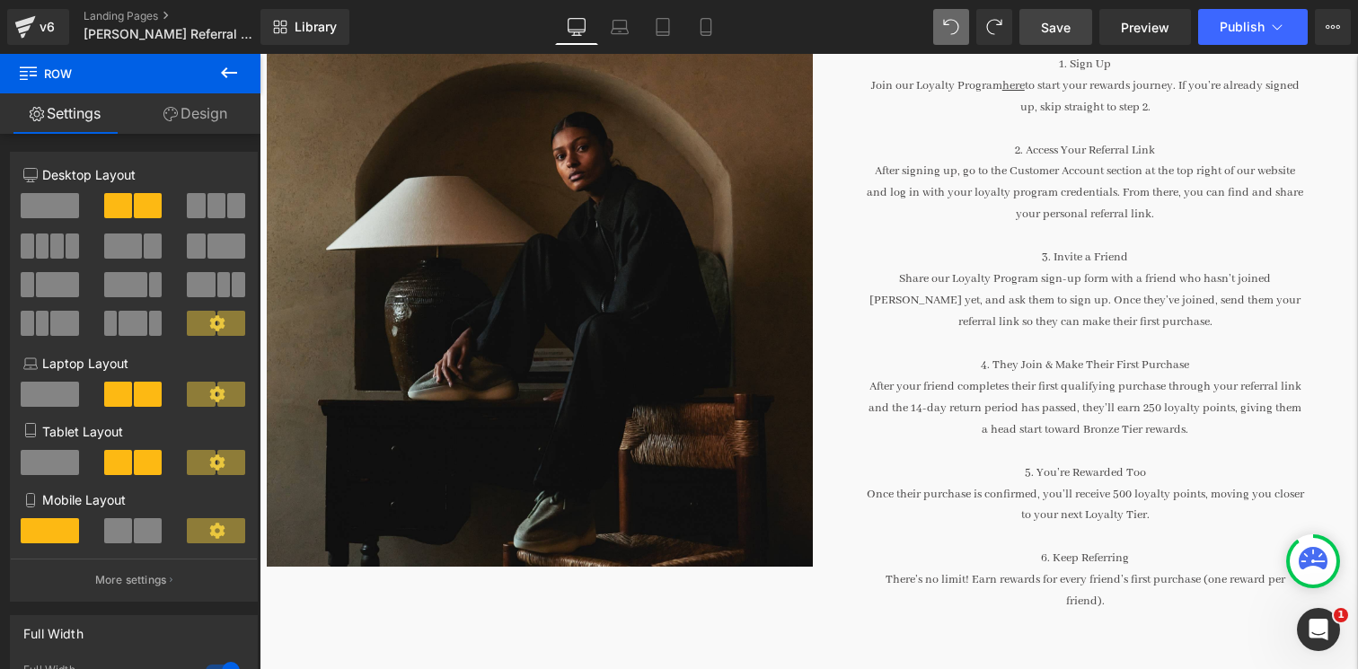
click at [1040, 35] on link "Save" at bounding box center [1056, 27] width 73 height 36
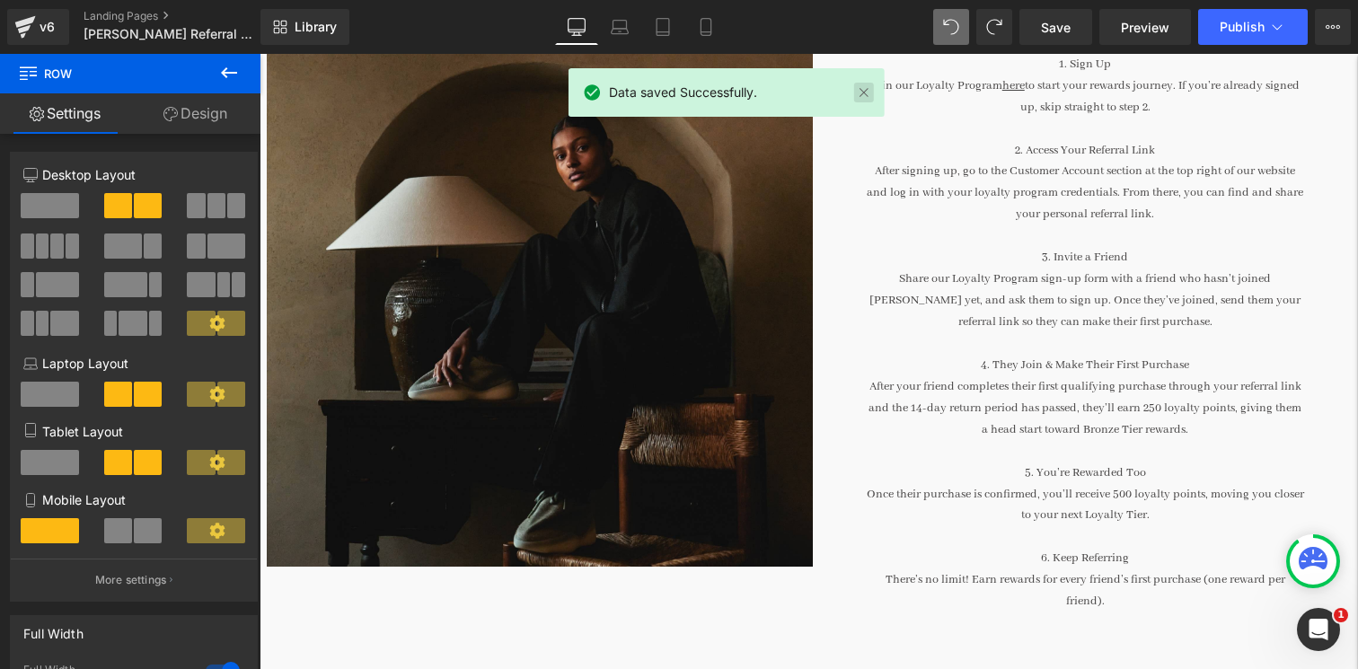
click at [863, 96] on link at bounding box center [864, 93] width 20 height 20
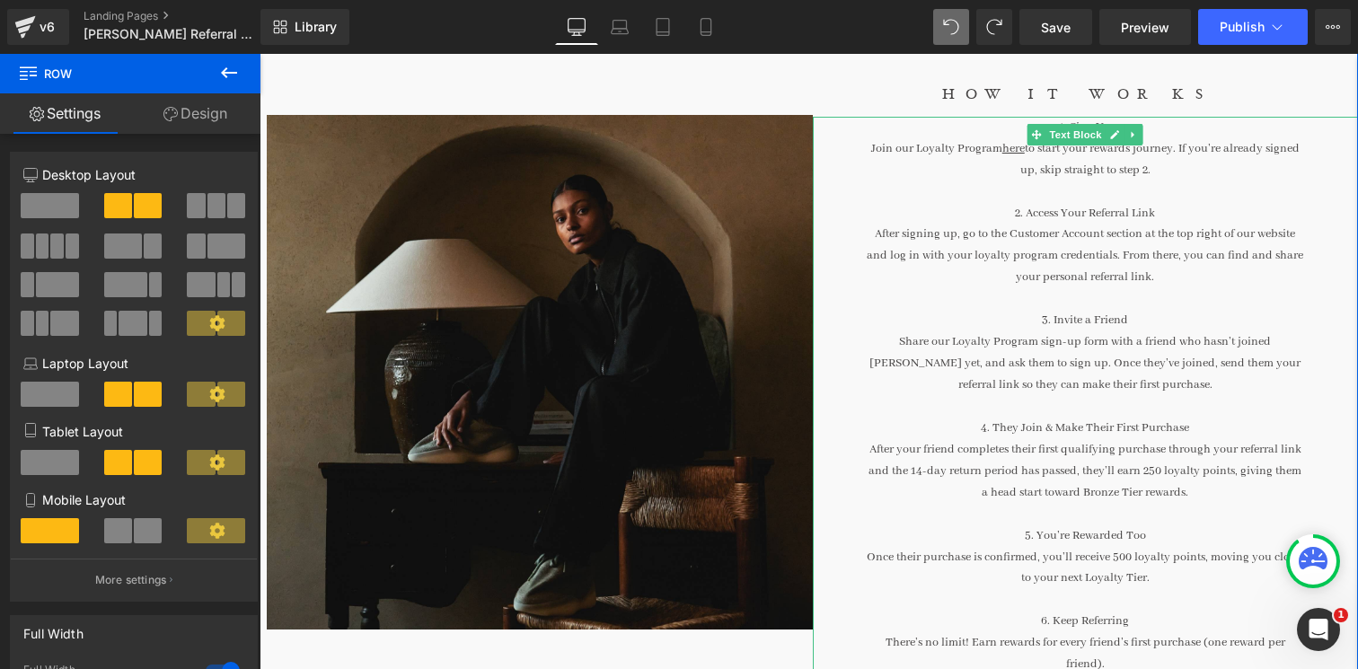
scroll to position [269, 0]
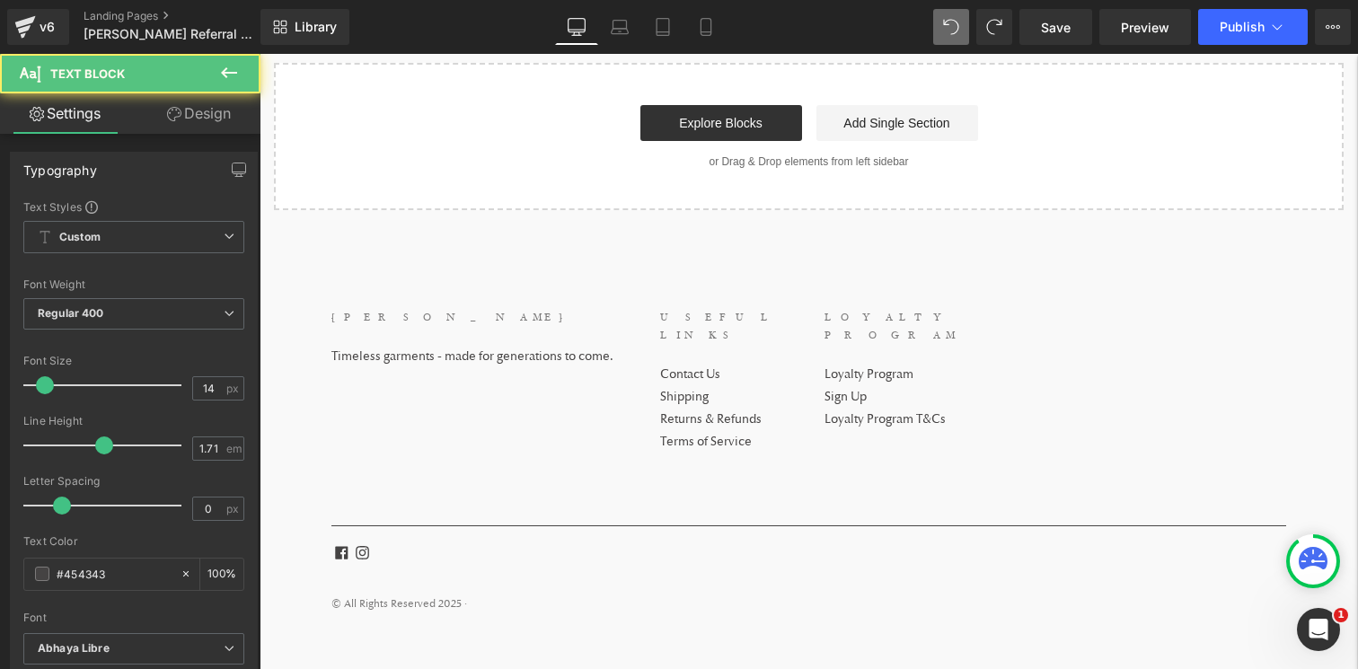
drag, startPoint x: 993, startPoint y: 154, endPoint x: 1117, endPoint y: 162, distance: 124.2
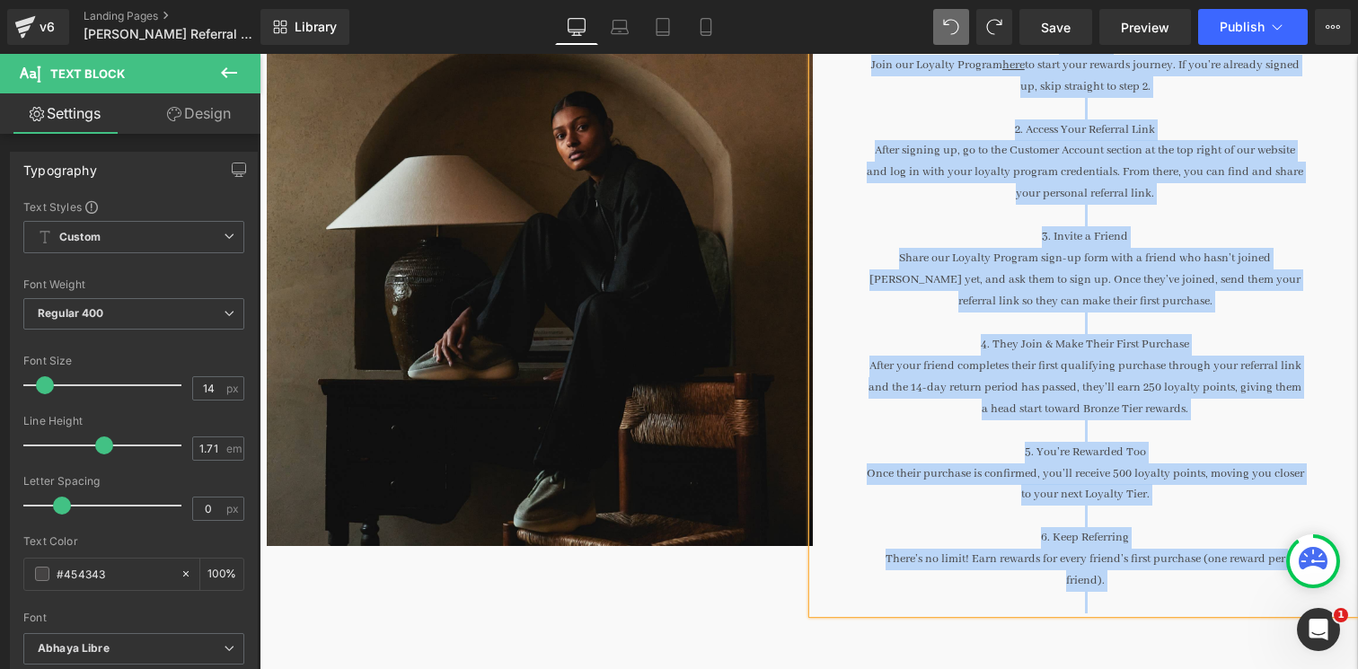
scroll to position [343, 0]
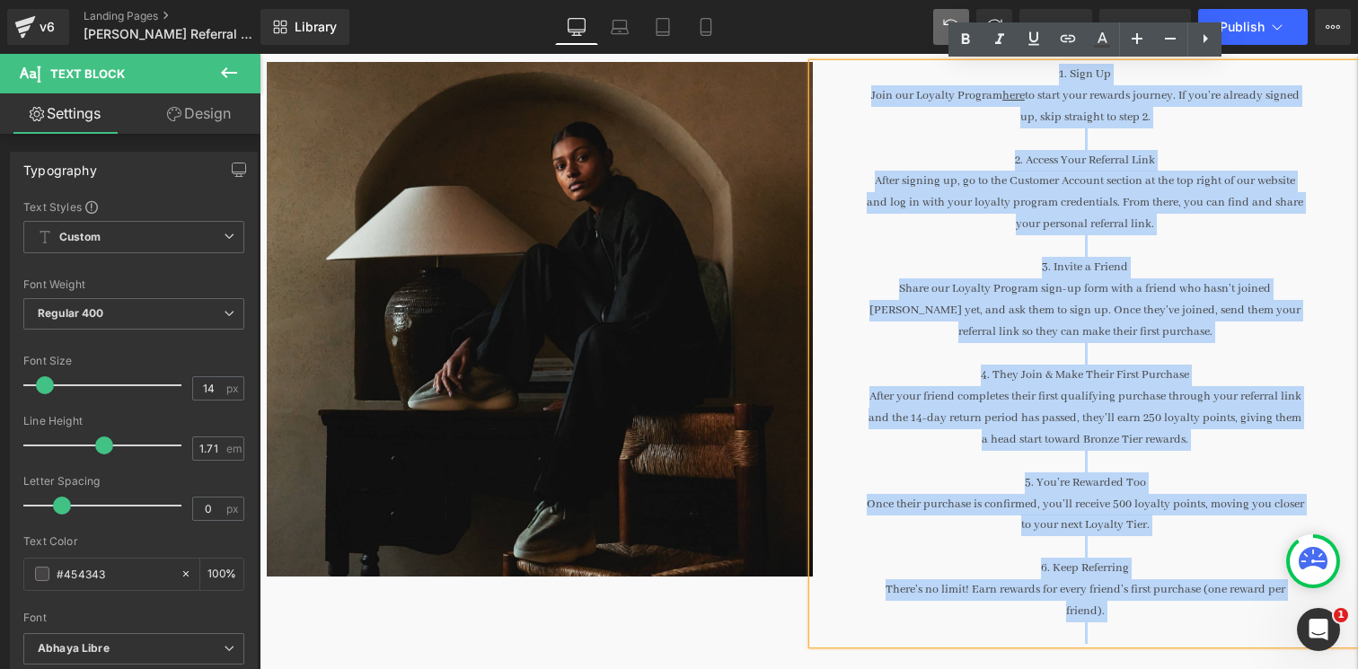
copy div "8. Lore Ip Dolo sit Ametcon Adipisc elit se doeiu temp incidid utlabor. Et dol’…"
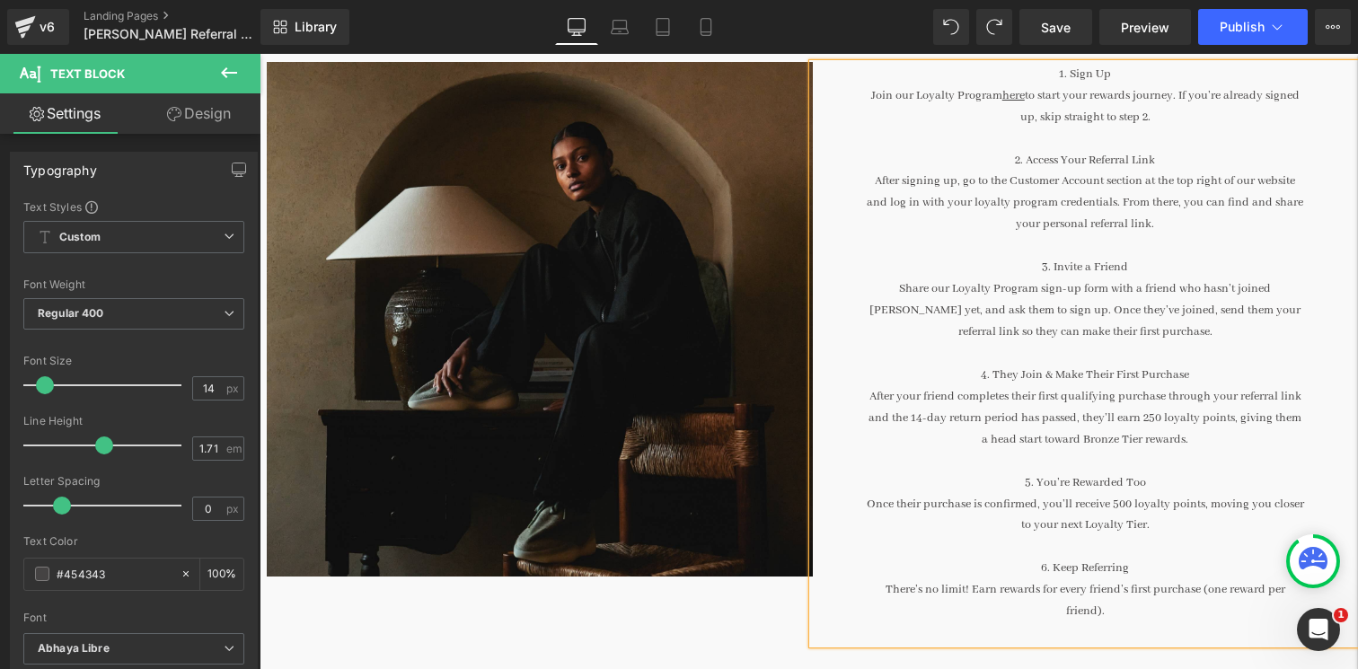
click at [1036, 397] on p "After your friend completes their first qualifying purchase through your referr…" at bounding box center [1086, 418] width 438 height 65
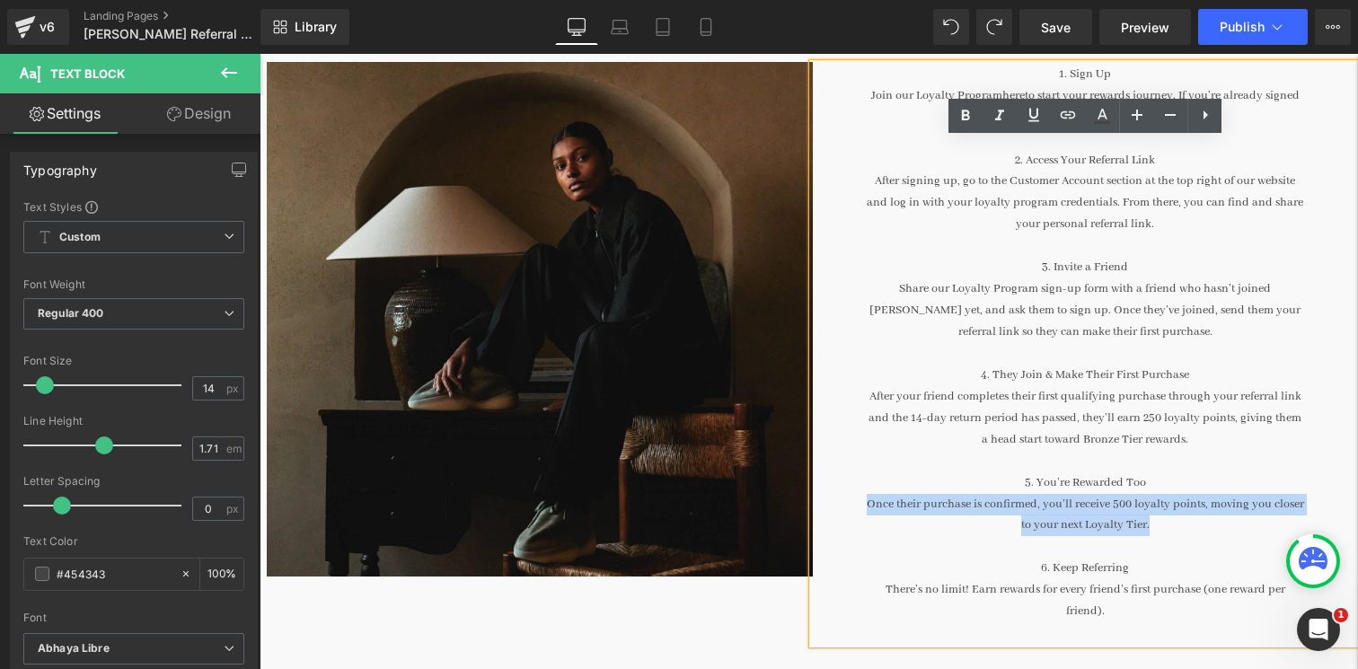
drag, startPoint x: 1154, startPoint y: 522, endPoint x: 868, endPoint y: 499, distance: 286.7
click at [868, 499] on p "Once their purchase is confirmed, you’ll receive 500 loyalty points, moving you…" at bounding box center [1086, 515] width 438 height 43
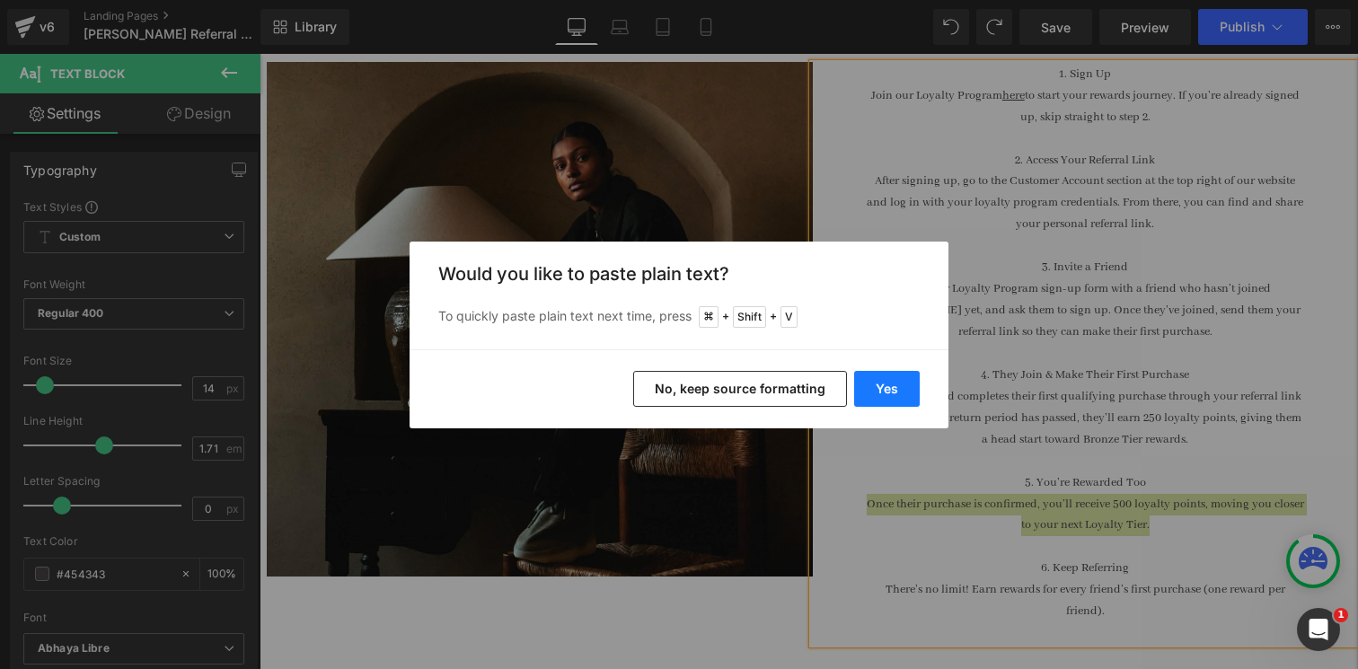
click at [891, 394] on button "Yes" at bounding box center [887, 389] width 66 height 36
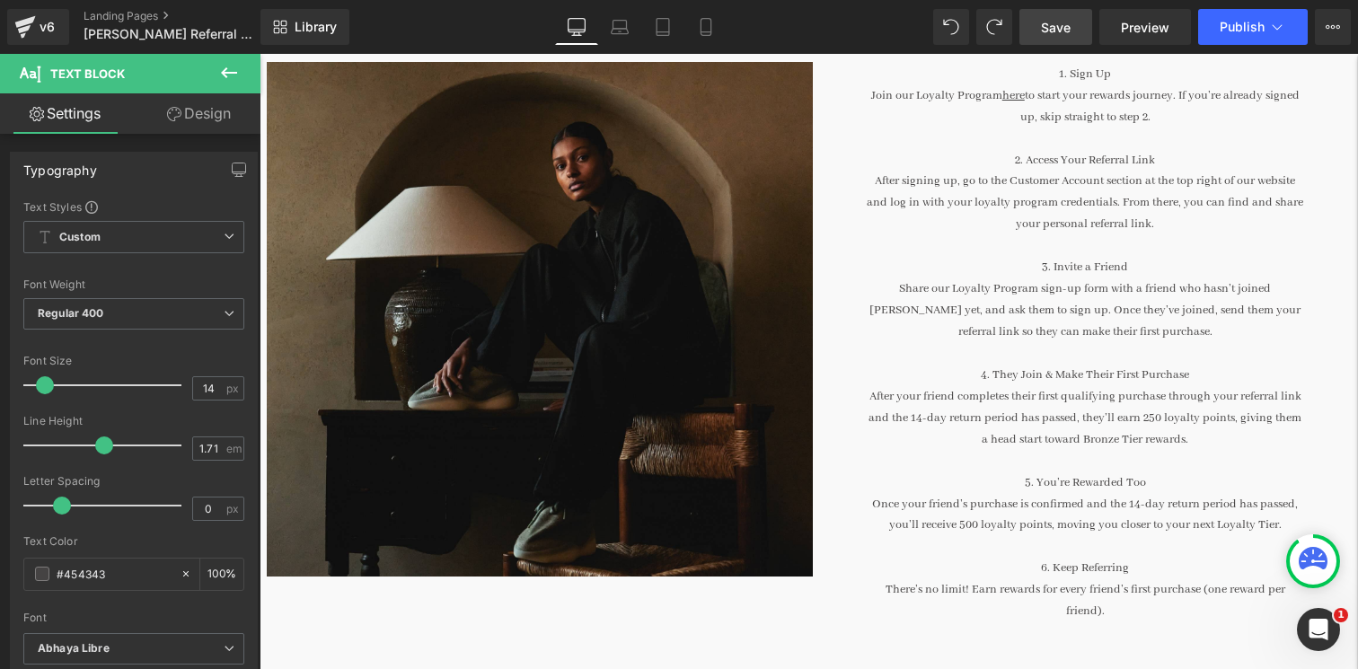
click at [1083, 24] on link "Save" at bounding box center [1056, 27] width 73 height 36
click at [1149, 31] on span "Preview" at bounding box center [1145, 27] width 49 height 19
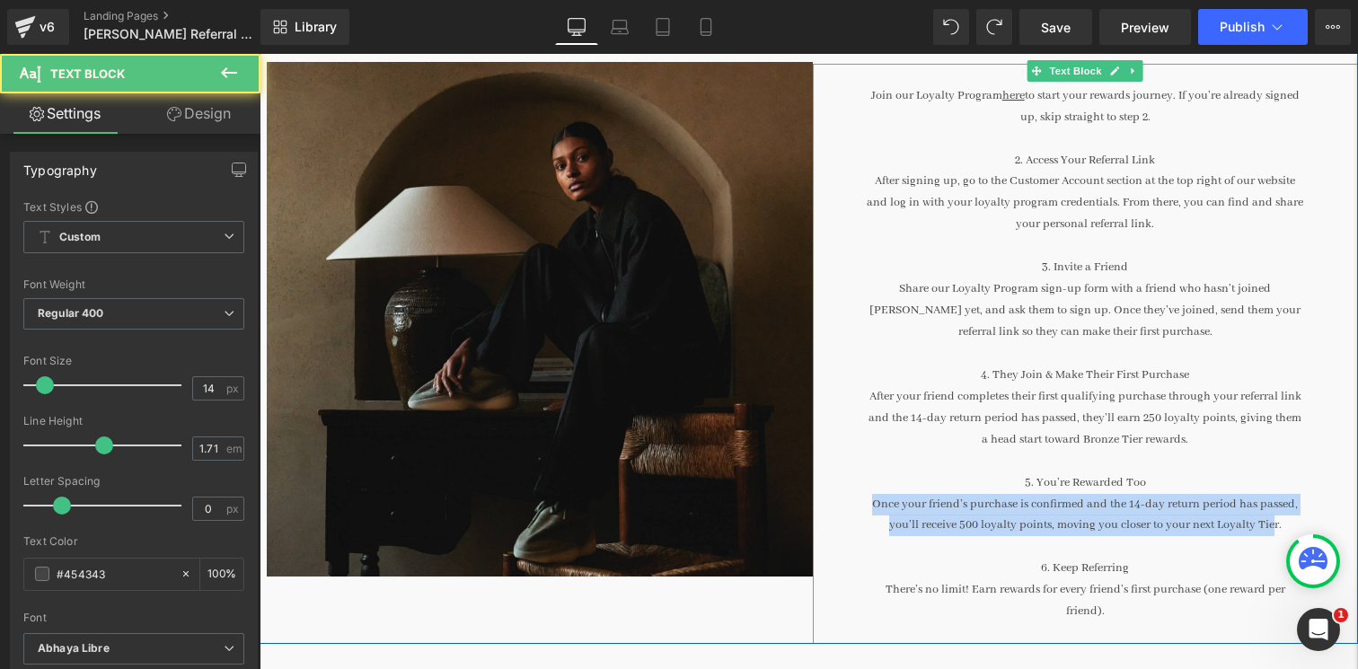
drag, startPoint x: 878, startPoint y: 500, endPoint x: 1272, endPoint y: 528, distance: 395.5
click at [1272, 528] on p "Once your friend’s purchase is confirmed and the 14-day return period has passe…" at bounding box center [1086, 515] width 438 height 43
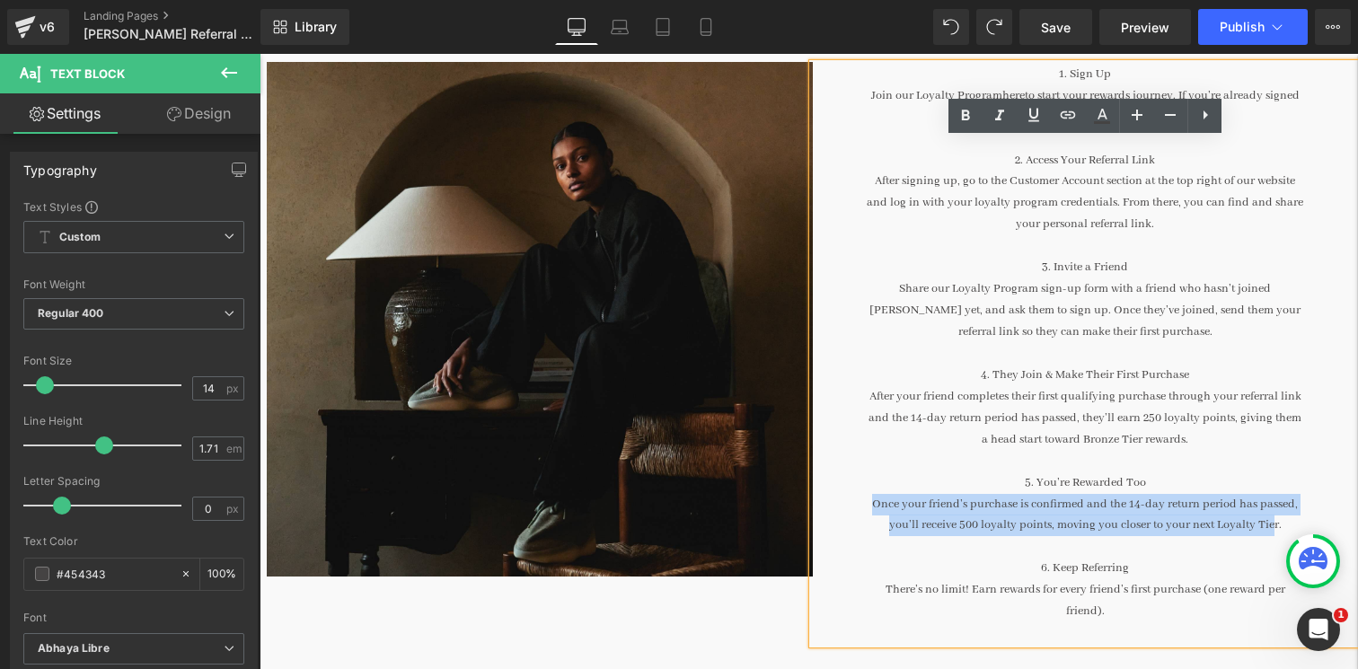
click at [1272, 528] on p "Once your friend’s purchase is confirmed and the 14-day return period has passe…" at bounding box center [1086, 515] width 438 height 43
drag, startPoint x: 1282, startPoint y: 523, endPoint x: 875, endPoint y: 499, distance: 407.7
click at [875, 499] on p "Once your friend’s purchase is confirmed and the 14-day return period has passe…" at bounding box center [1086, 515] width 438 height 43
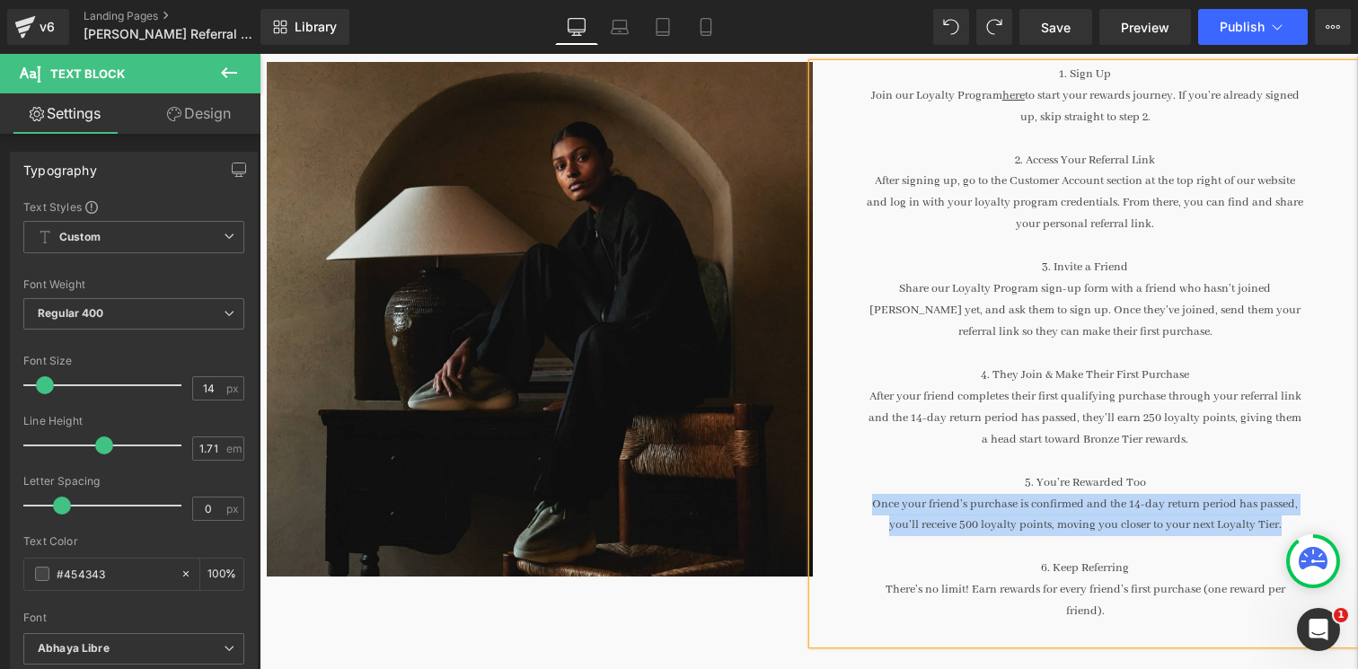
copy p "Once your friend’s purchase is confirmed and the 14-day return period has passe…"
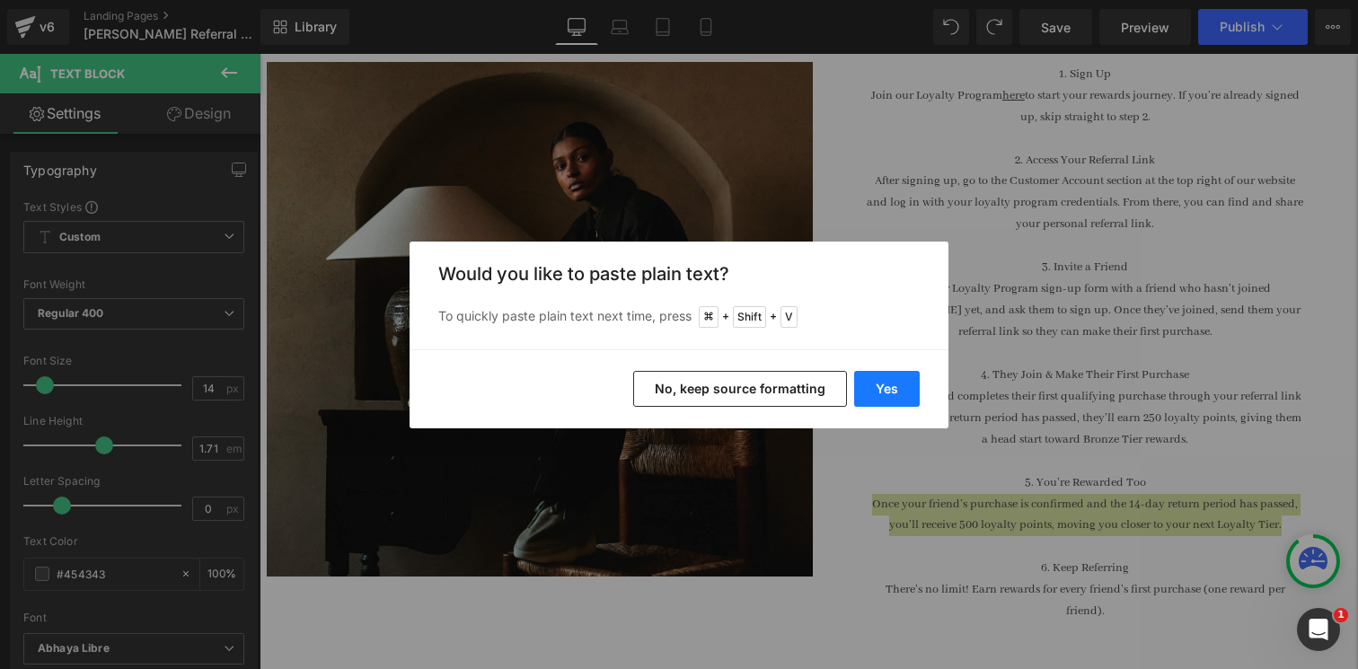
click at [861, 376] on button "Yes" at bounding box center [887, 389] width 66 height 36
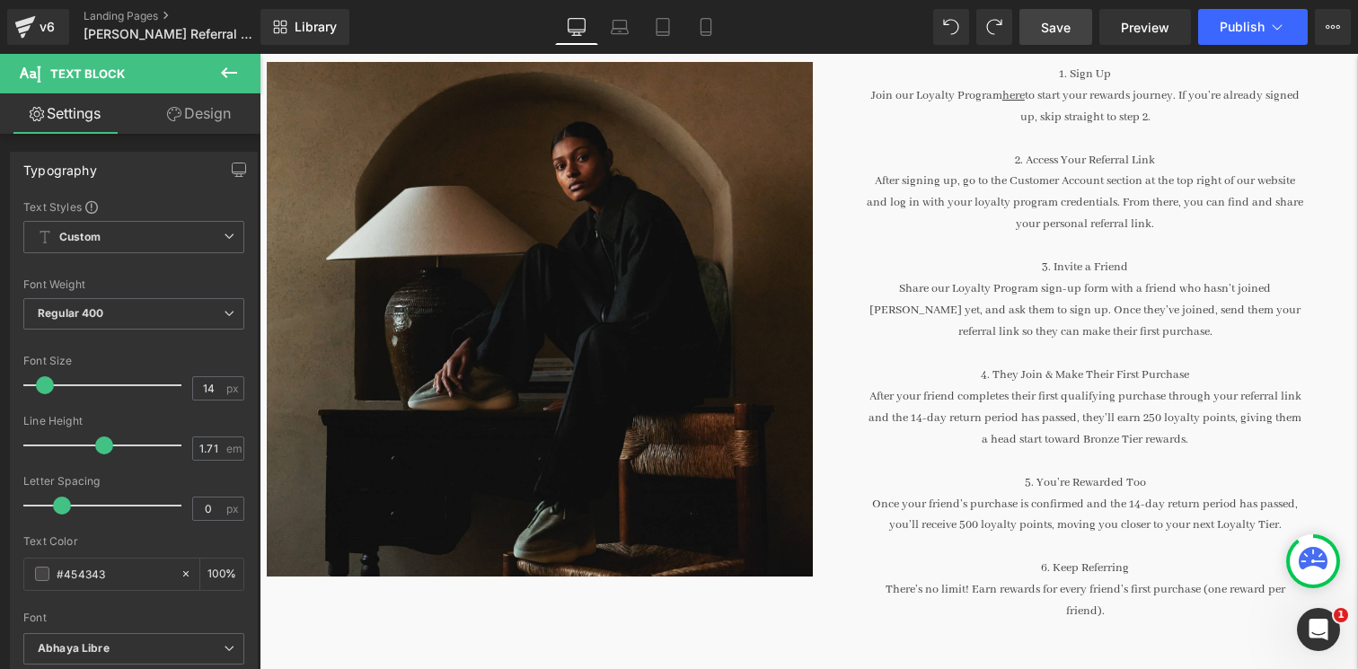
click at [1066, 18] on span "Save" at bounding box center [1056, 27] width 30 height 19
click at [1050, 28] on span "Save" at bounding box center [1056, 27] width 30 height 19
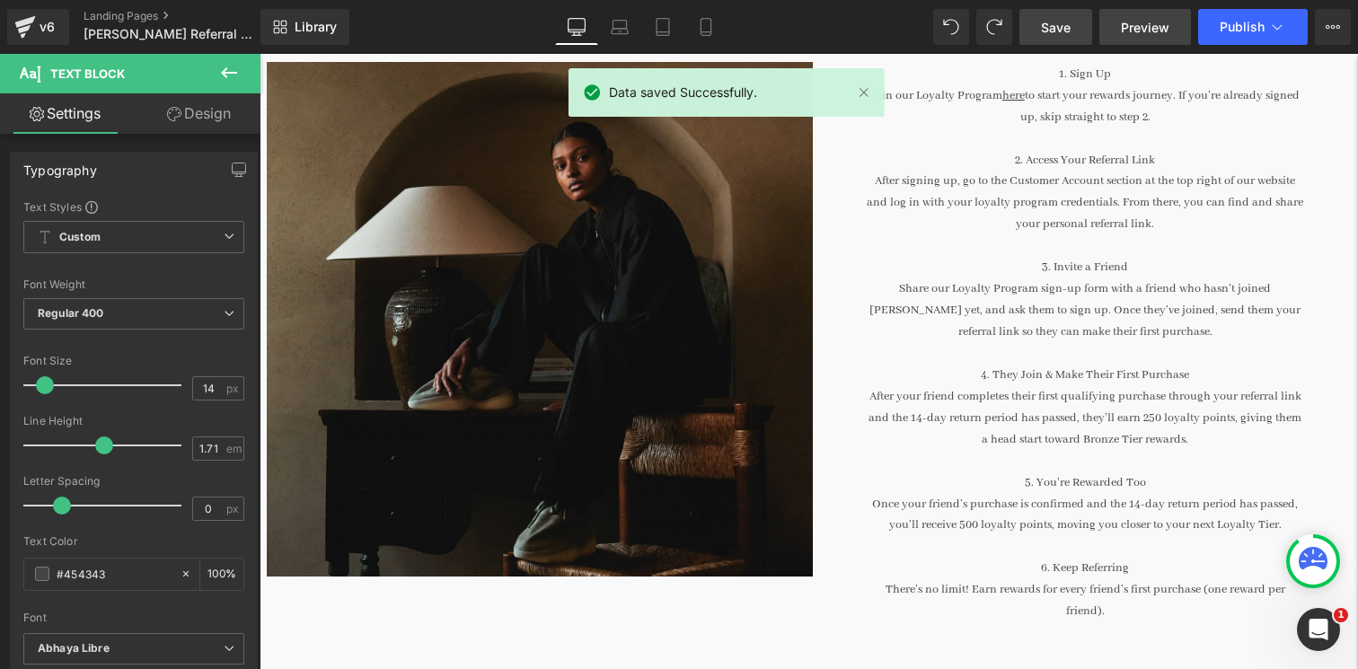
click at [1155, 22] on span "Preview" at bounding box center [1145, 27] width 49 height 19
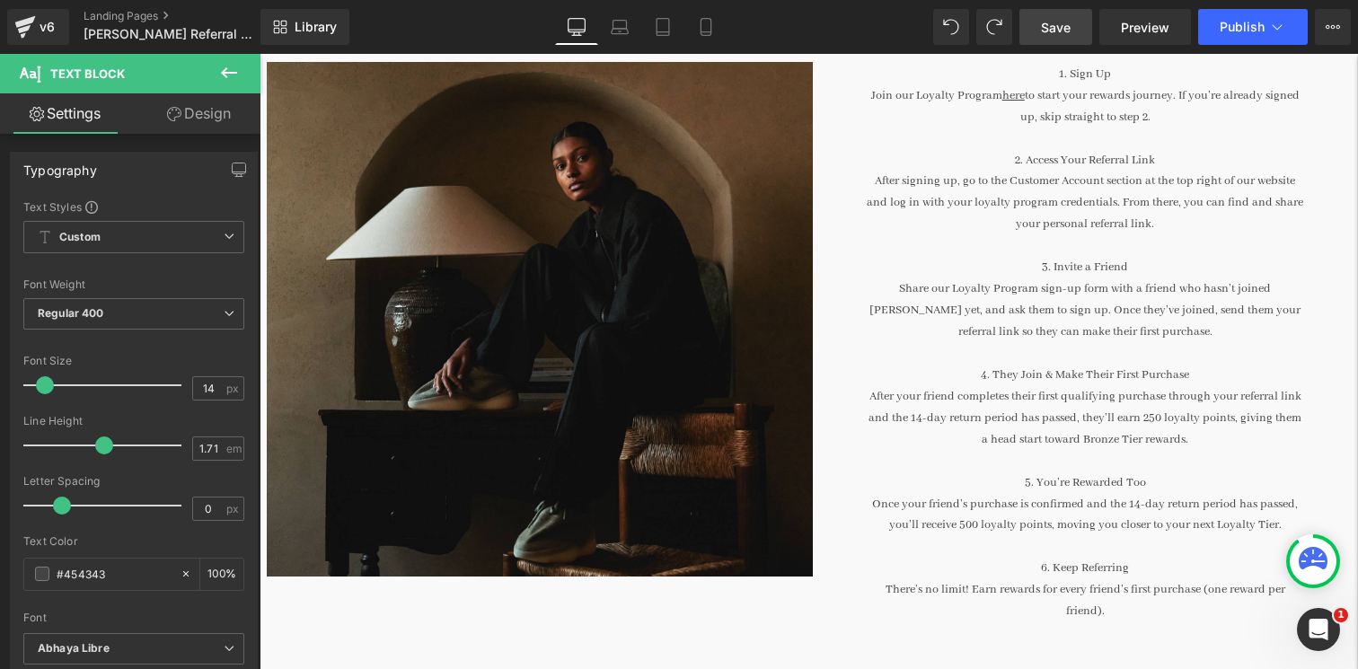
click at [1047, 33] on span "Save" at bounding box center [1056, 27] width 30 height 19
